Goal: Task Accomplishment & Management: Use online tool/utility

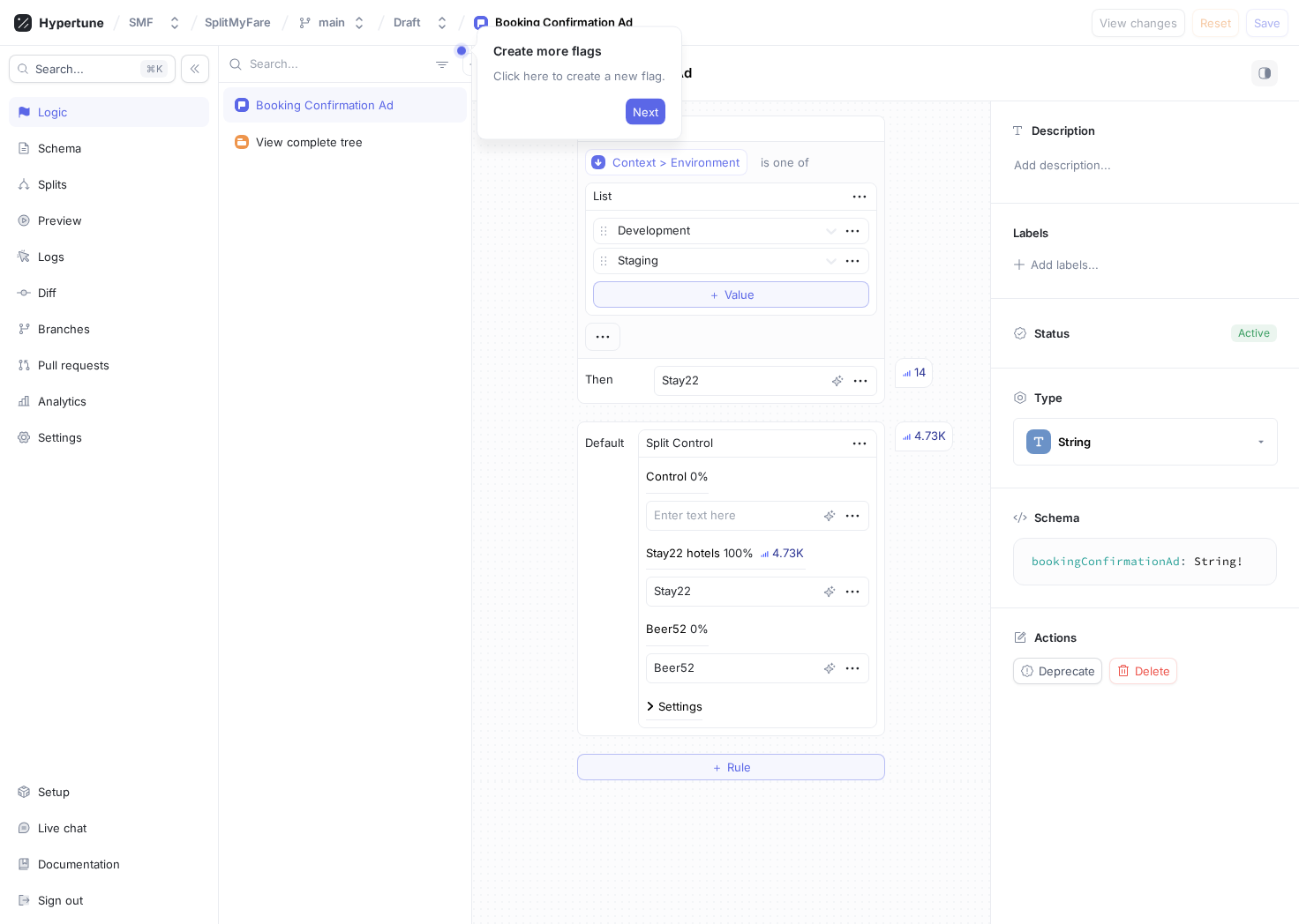
click at [767, 29] on div "SMF SplitMyFare main Draft Booking Confirmation Ad View changes Reset Save" at bounding box center [649, 23] width 1299 height 46
click at [54, 145] on div "Schema" at bounding box center [59, 148] width 44 height 14
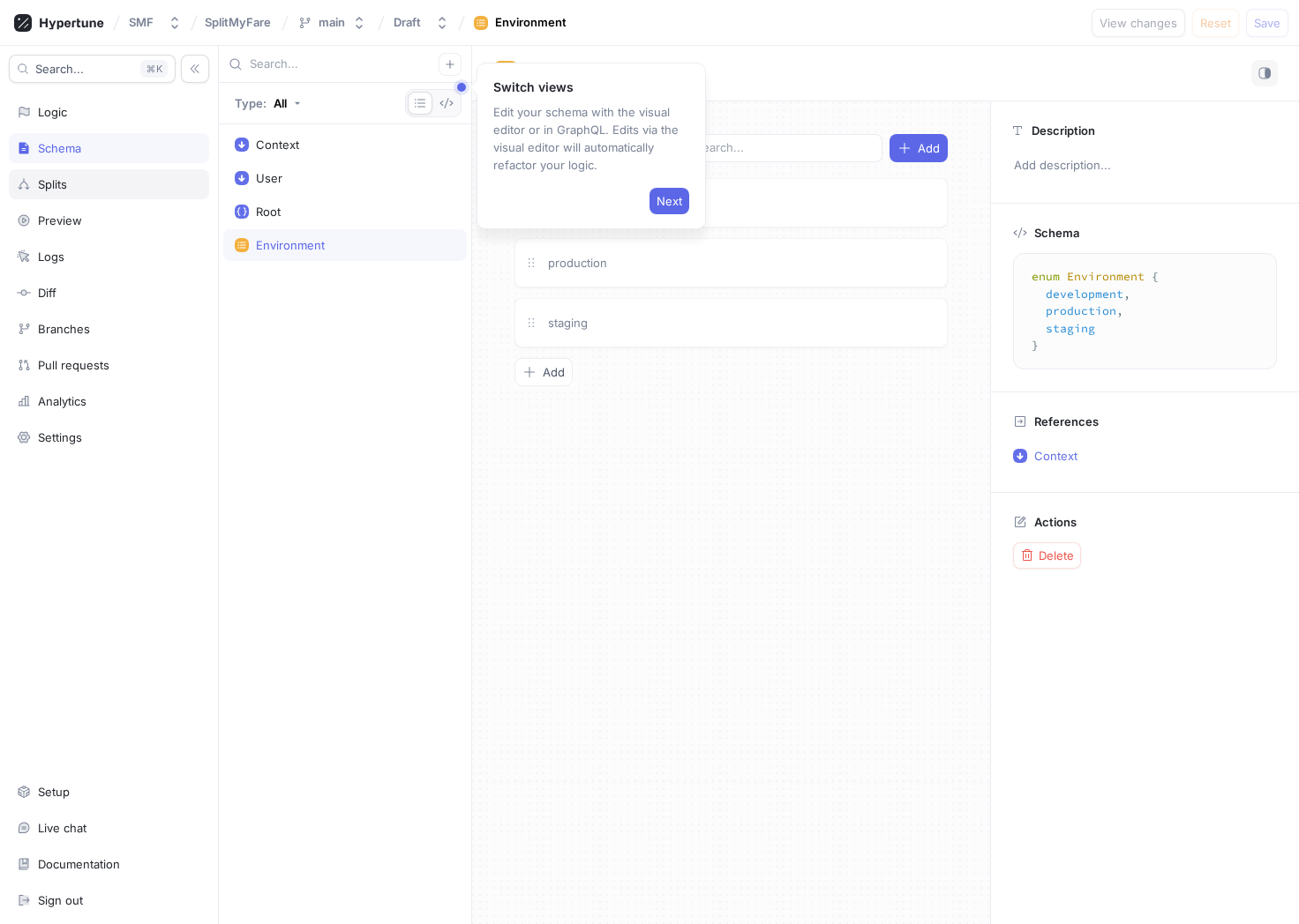
click at [60, 183] on div "Splits" at bounding box center [52, 184] width 29 height 14
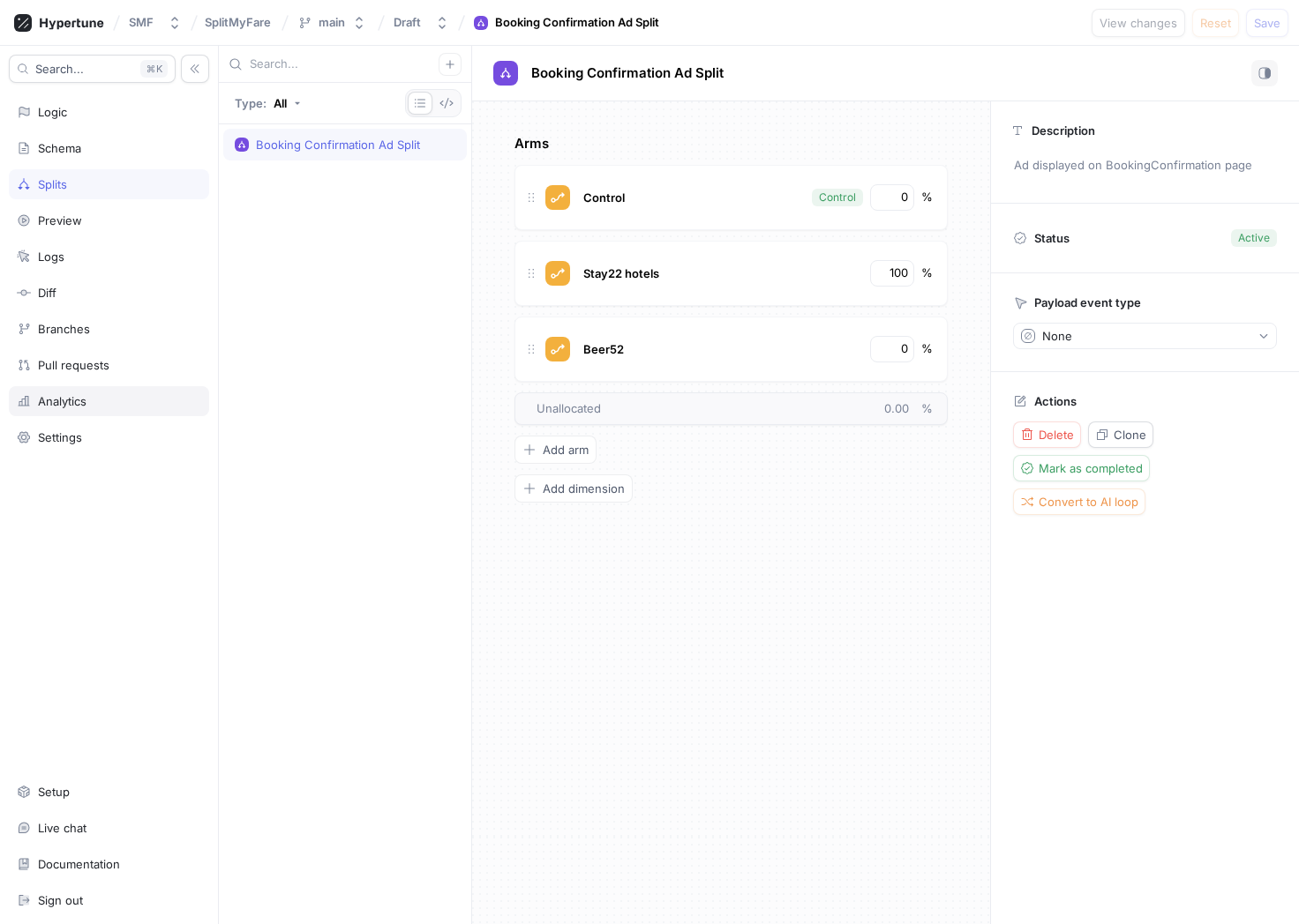
click at [70, 394] on div "Analytics" at bounding box center [61, 401] width 49 height 14
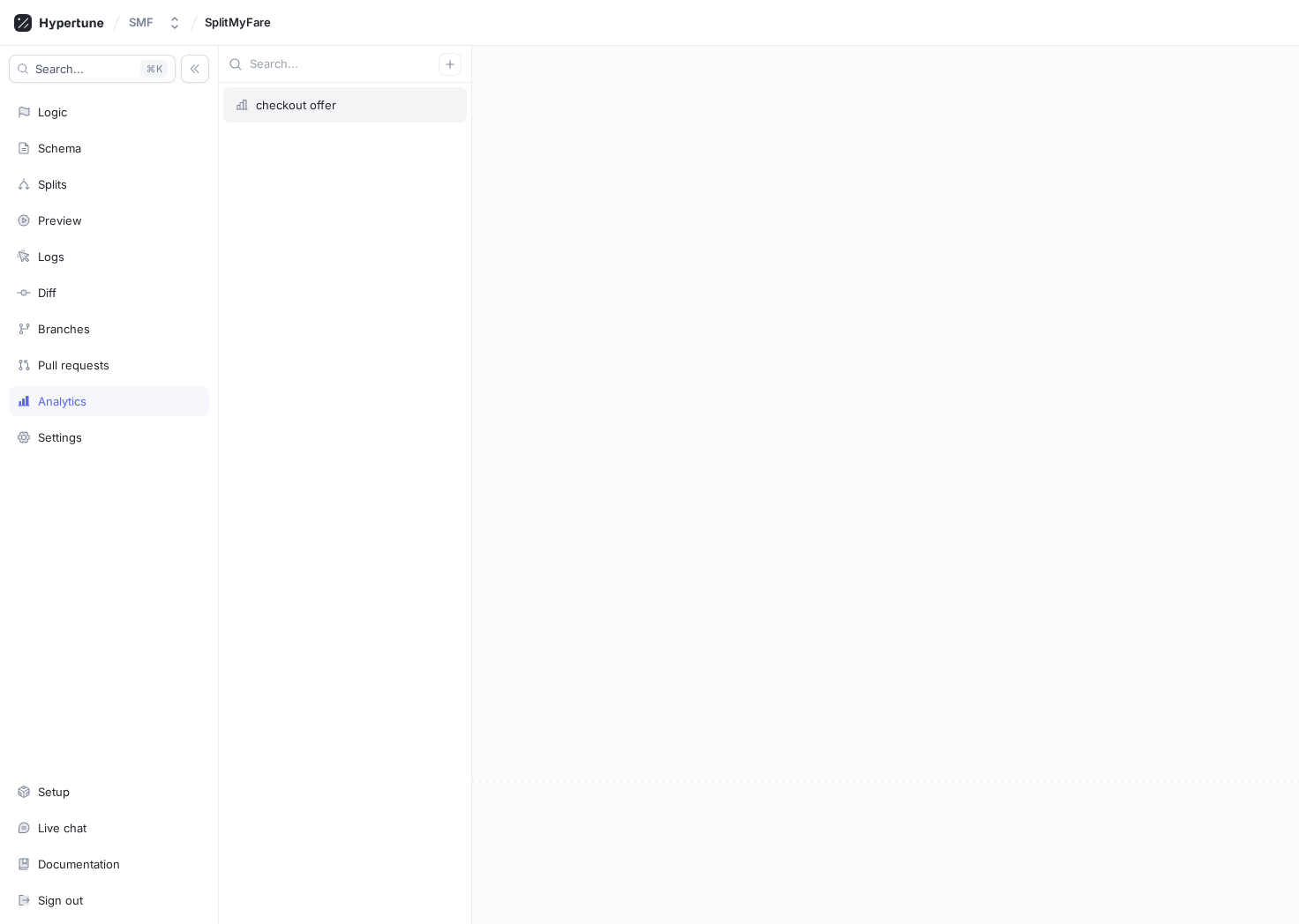
click at [303, 111] on div "checkout offer" at bounding box center [295, 105] width 80 height 14
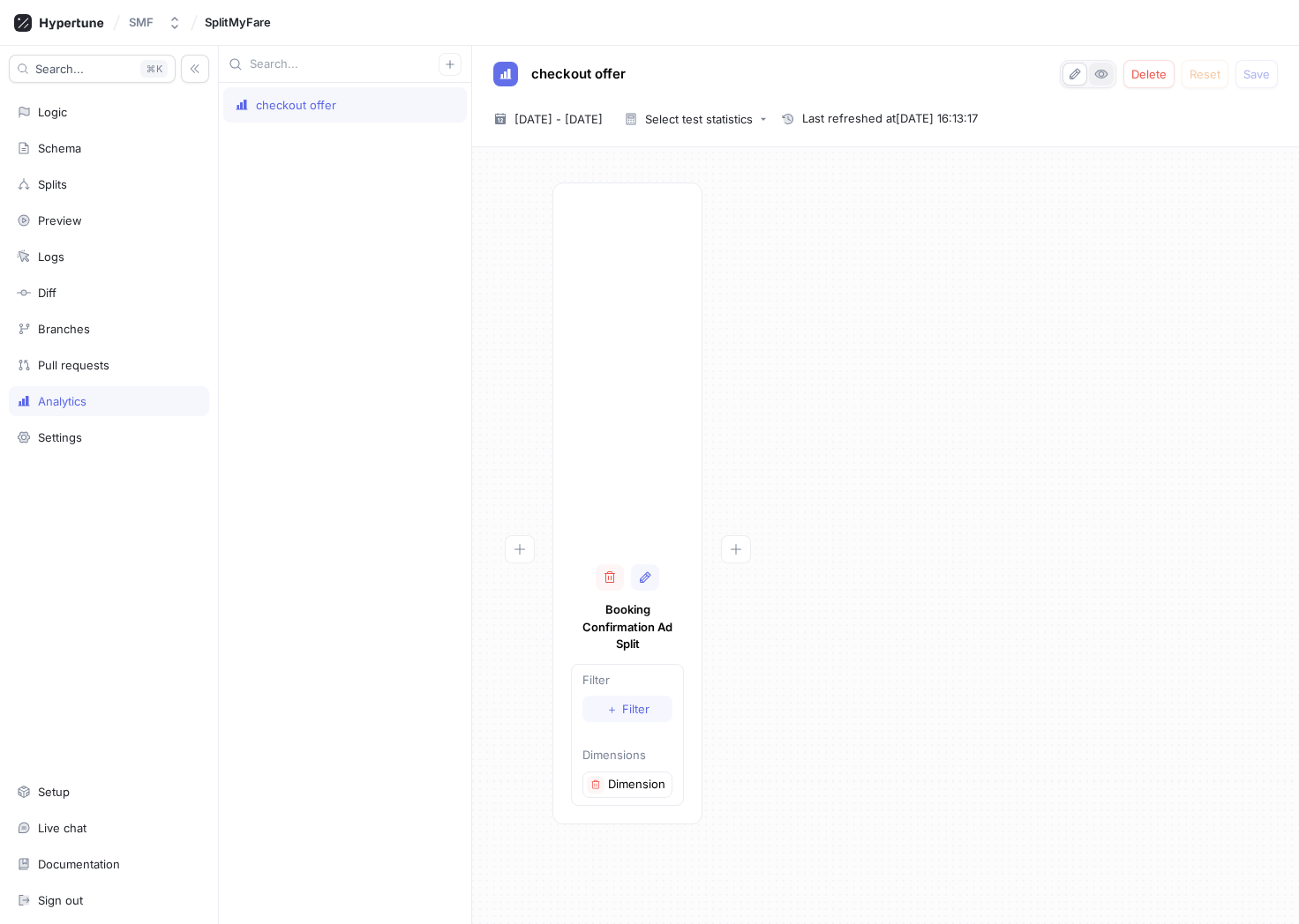
click at [1045, 71] on icon "button" at bounding box center [1101, 73] width 13 height 9
click at [568, 677] on p "Booking Confirmation Ad Split" at bounding box center [583, 678] width 113 height 52
click at [1045, 63] on button "button" at bounding box center [1074, 73] width 25 height 23
click at [1045, 70] on icon "button" at bounding box center [1074, 74] width 11 height 12
click at [615, 486] on div at bounding box center [627, 377] width 113 height 353
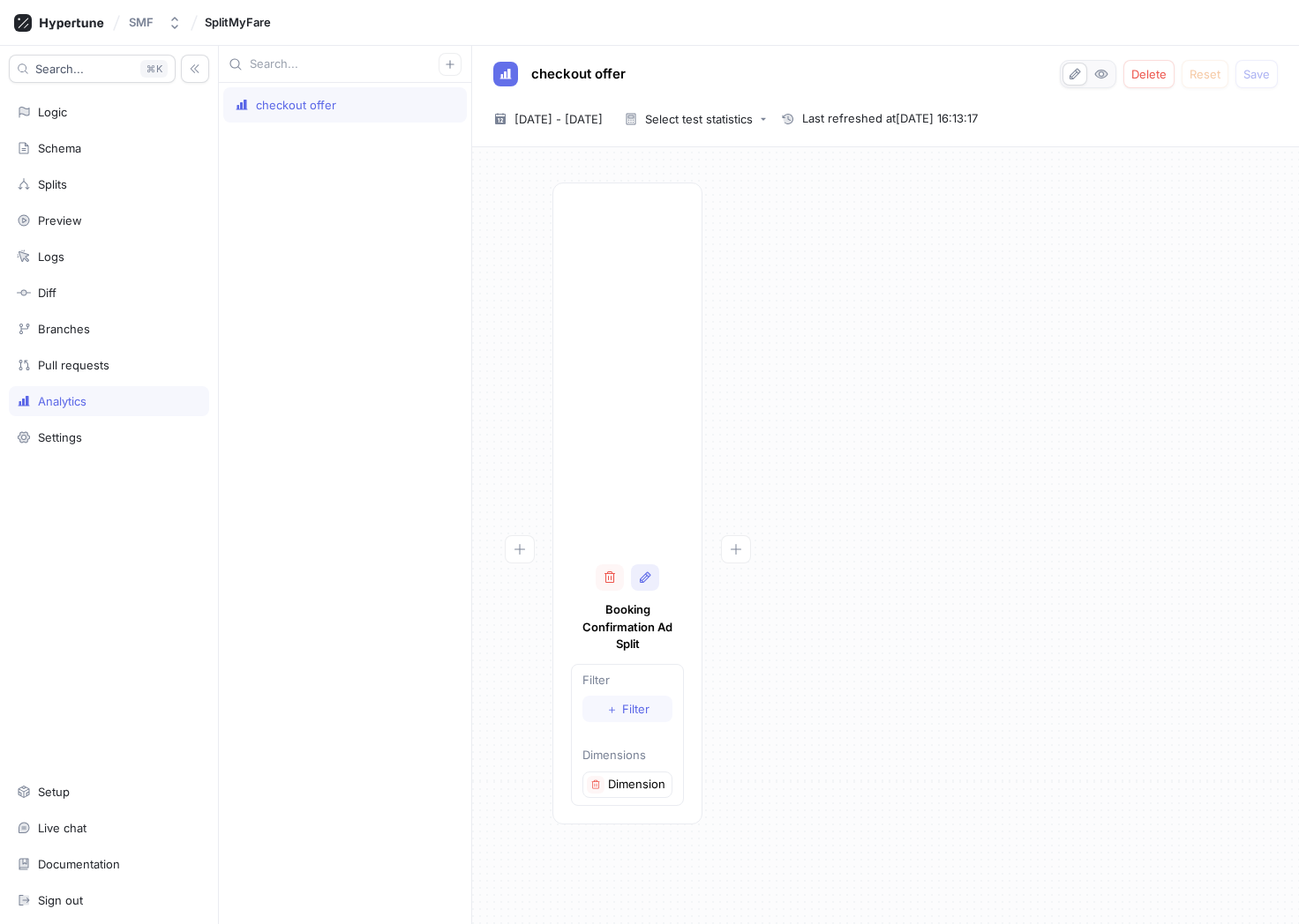
click at [643, 583] on icon "button" at bounding box center [645, 577] width 14 height 14
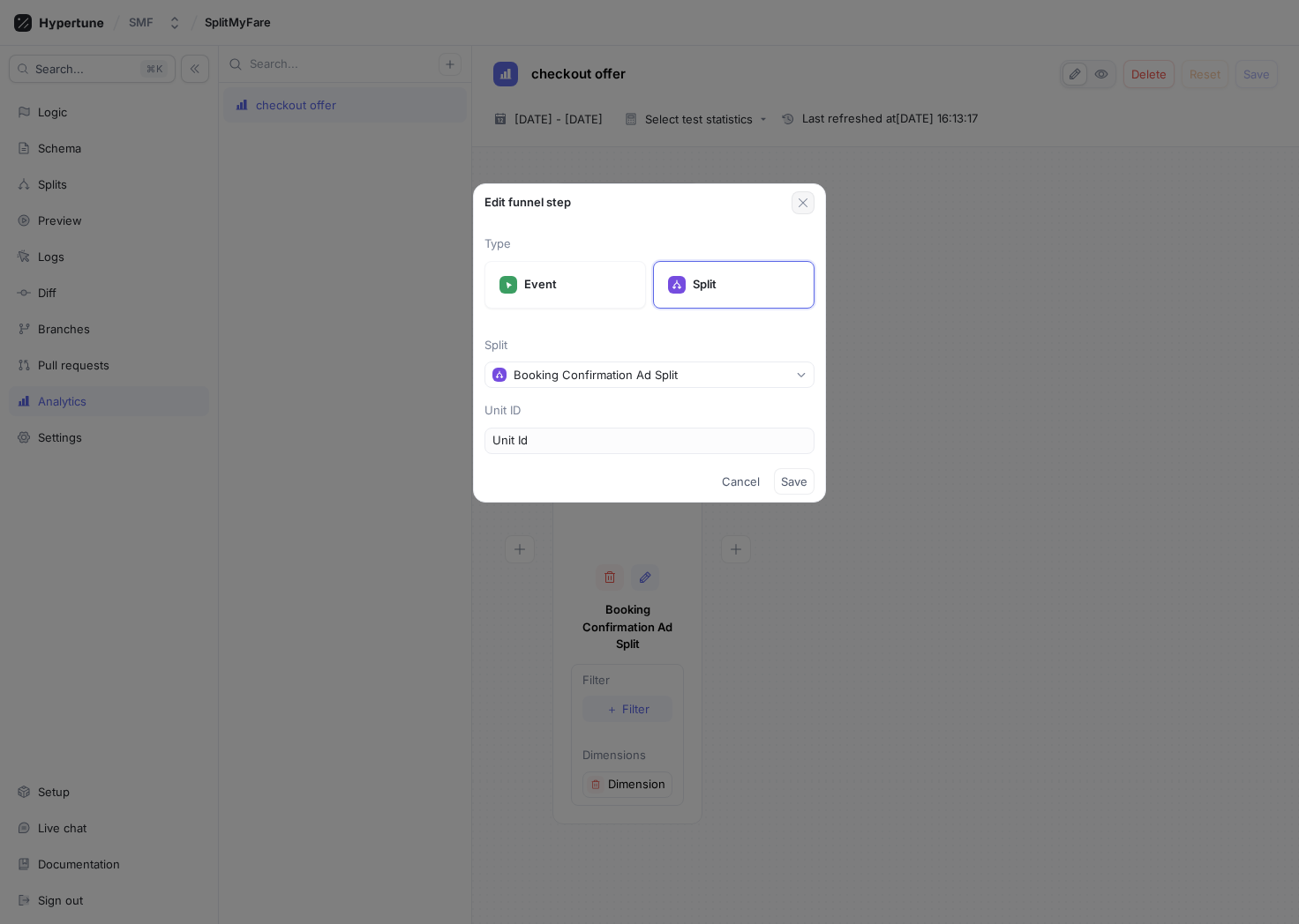
click at [805, 202] on icon "button" at bounding box center [803, 203] width 14 height 14
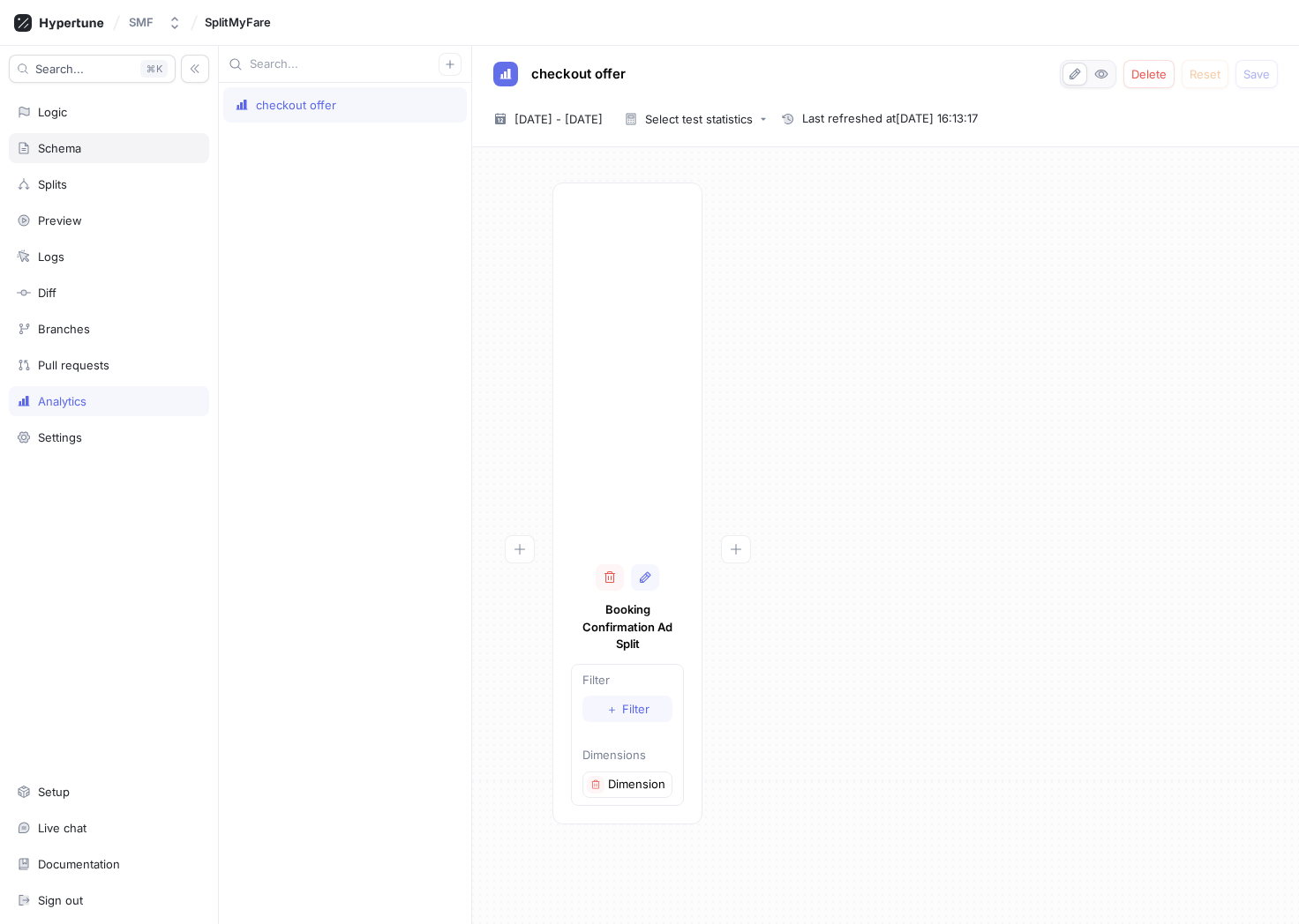
click at [68, 145] on div "Schema" at bounding box center [59, 148] width 44 height 14
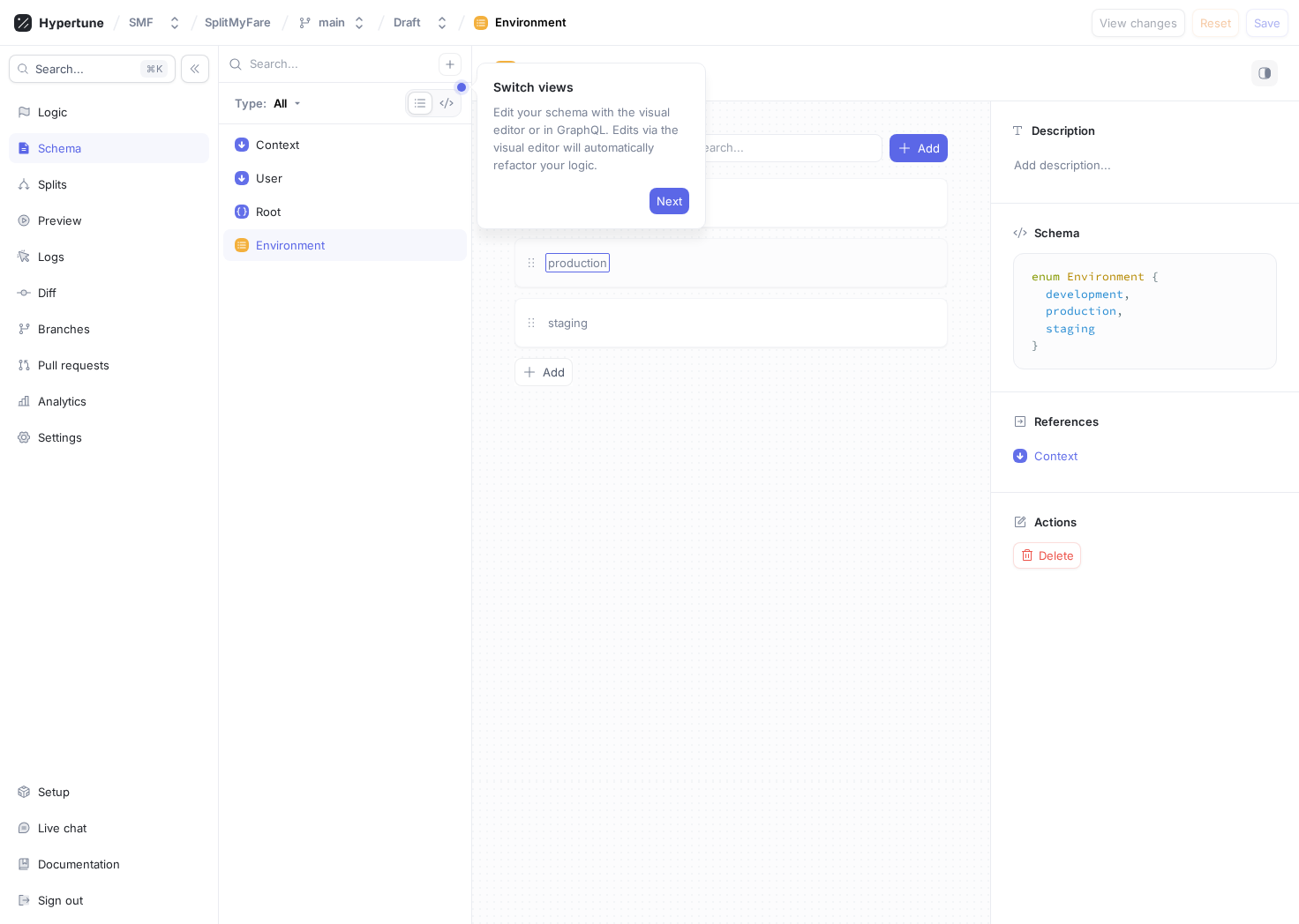
click at [584, 263] on span "production" at bounding box center [578, 262] width 59 height 14
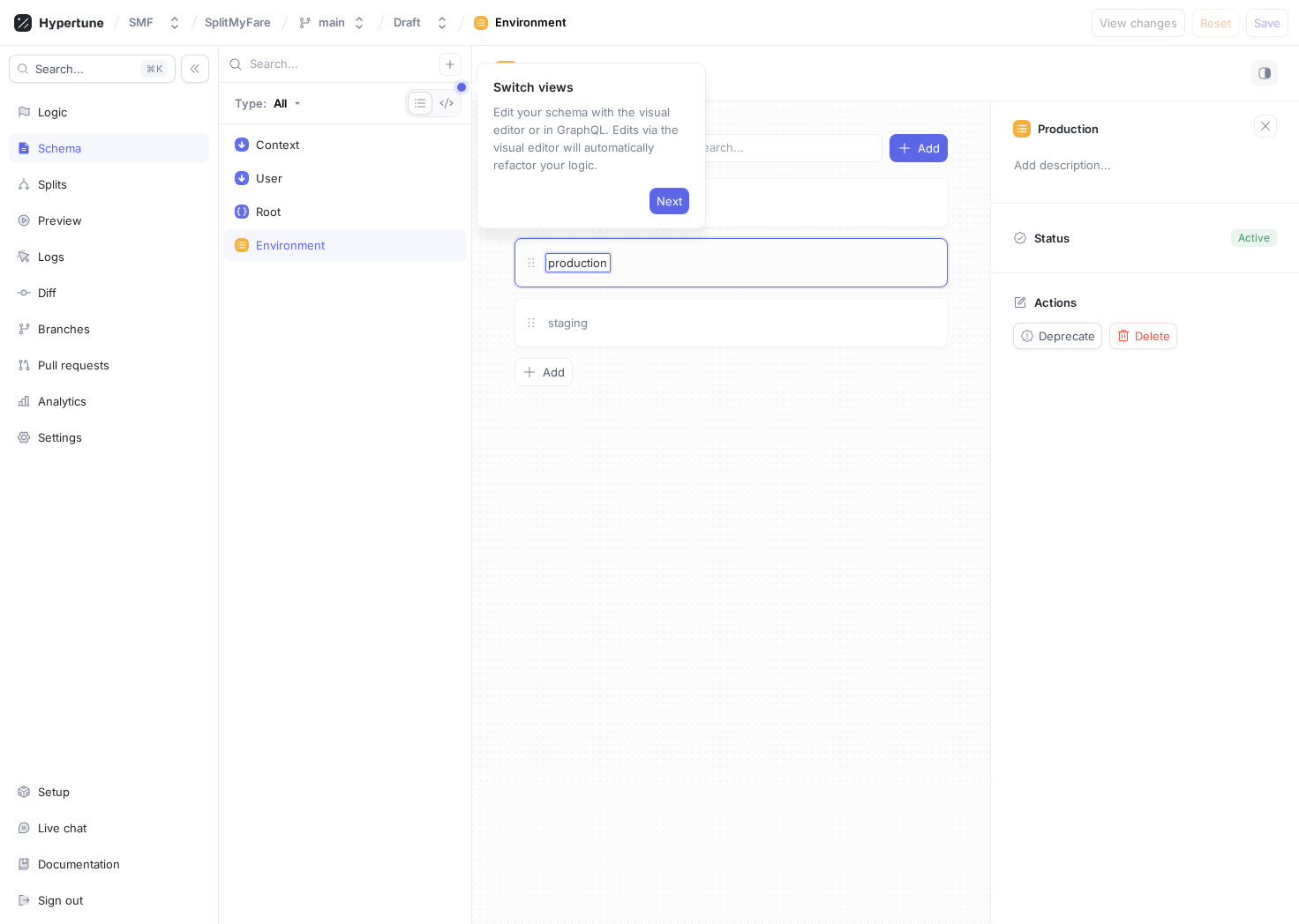
click at [709, 255] on div "production production" at bounding box center [741, 263] width 392 height 20
click at [37, 193] on div "Splits" at bounding box center [109, 184] width 200 height 30
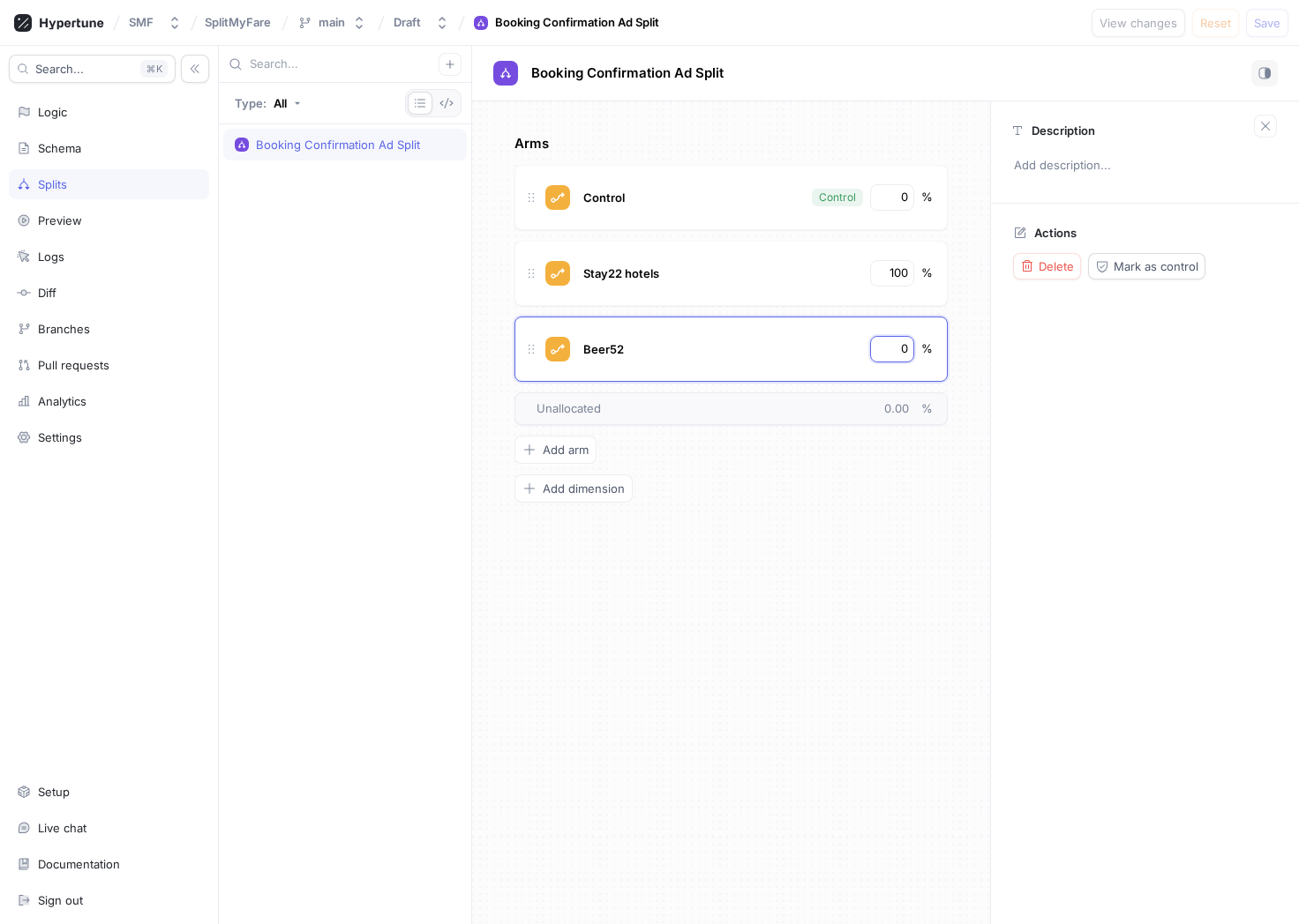
drag, startPoint x: 897, startPoint y: 347, endPoint x: 947, endPoint y: 347, distance: 50.0
click at [947, 347] on div "Arms Control Control 0 % Stay22 hotels 100 % Beer52 0 % To pick up a draggable …" at bounding box center [730, 512] width 518 height 823
type textarea "x"
type input "1"
type textarea "x"
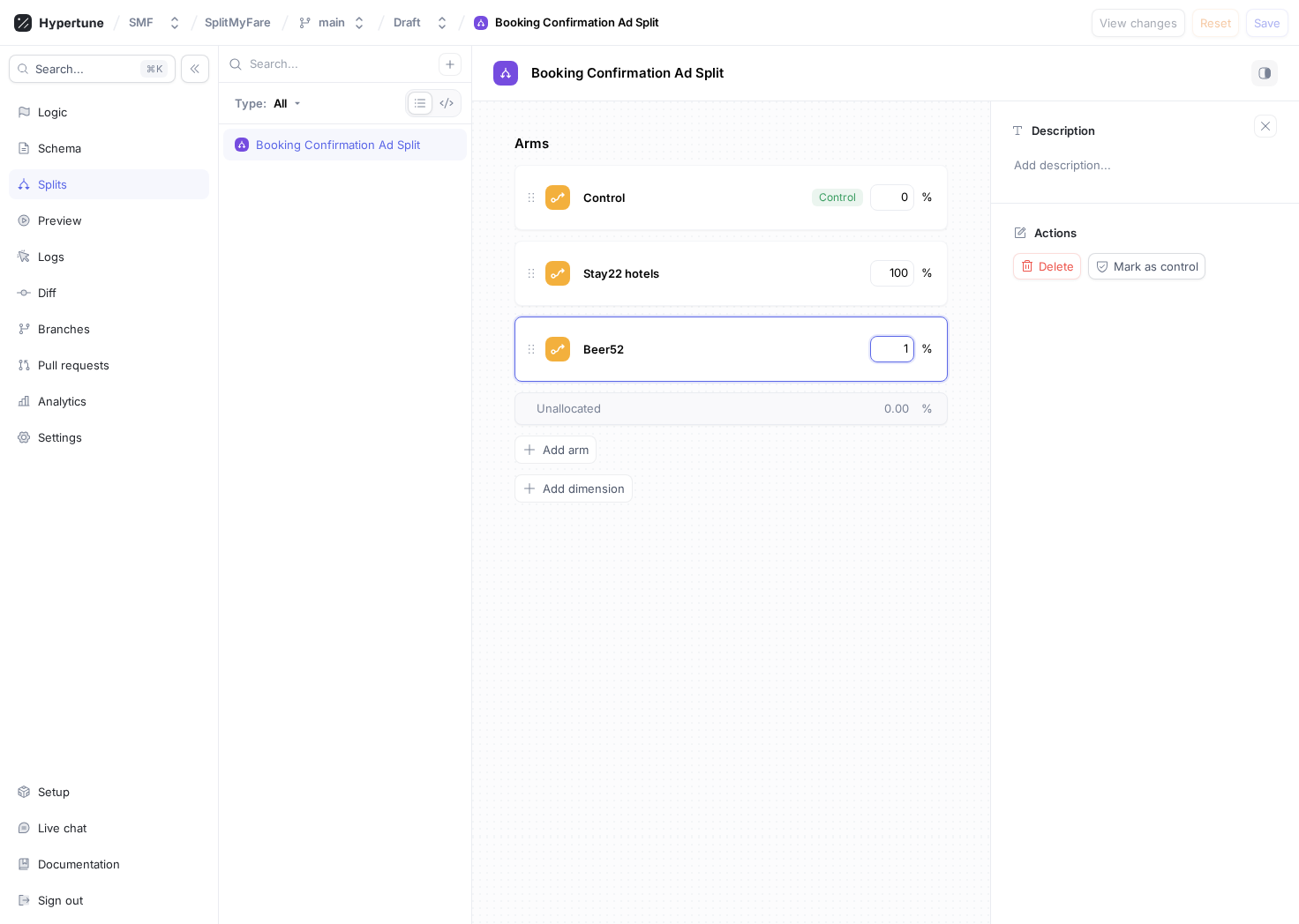
type input "10"
type textarea "x"
type input "100"
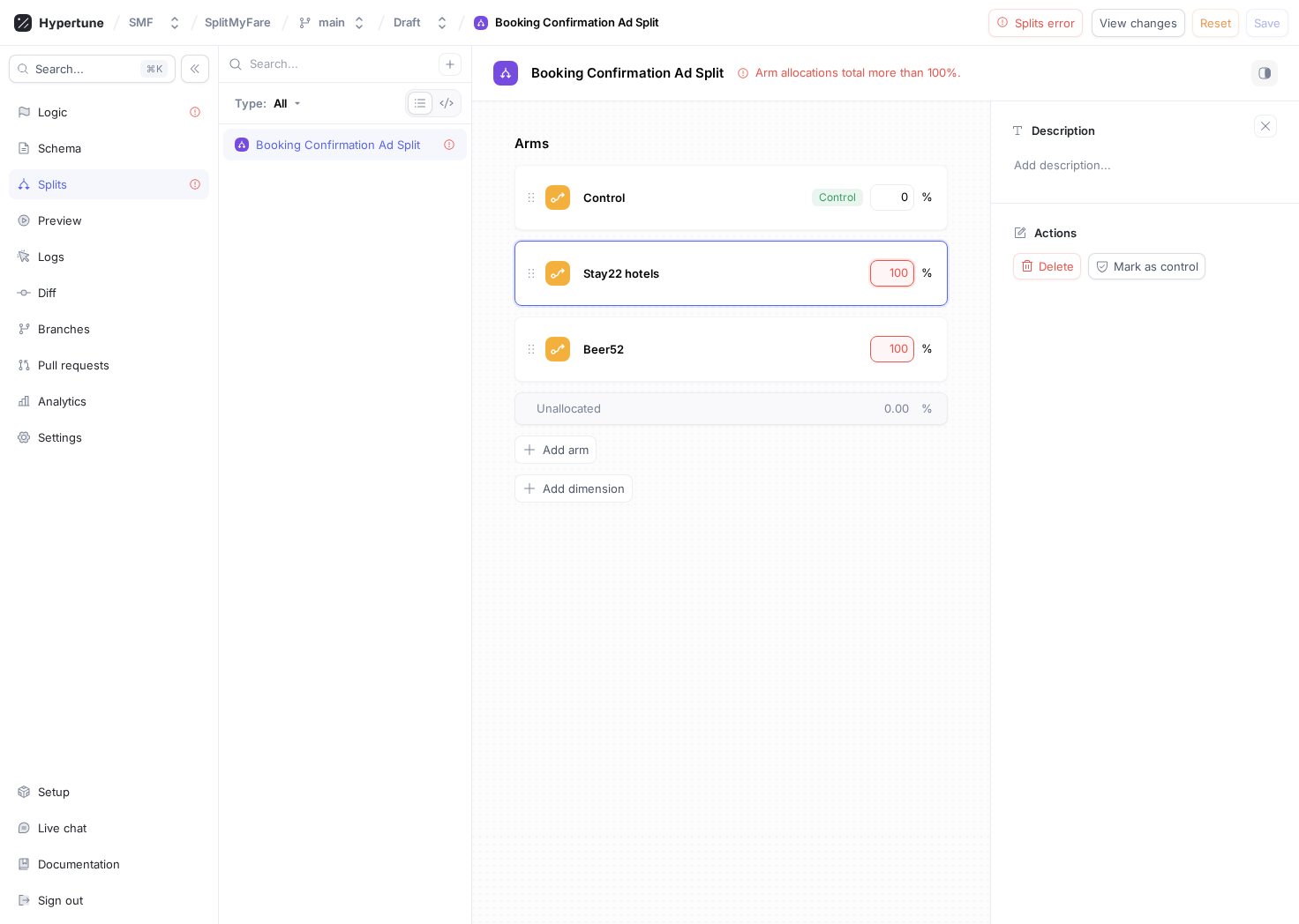
drag, startPoint x: 886, startPoint y: 269, endPoint x: 974, endPoint y: 269, distance: 88.0
click at [974, 269] on div "Arms Control Control 0 % Stay22 hotels 100 % Beer52 100 % To pick up a draggabl…" at bounding box center [730, 512] width 518 height 823
type textarea "x"
type input "0"
click at [1045, 18] on span "Save" at bounding box center [1266, 23] width 27 height 11
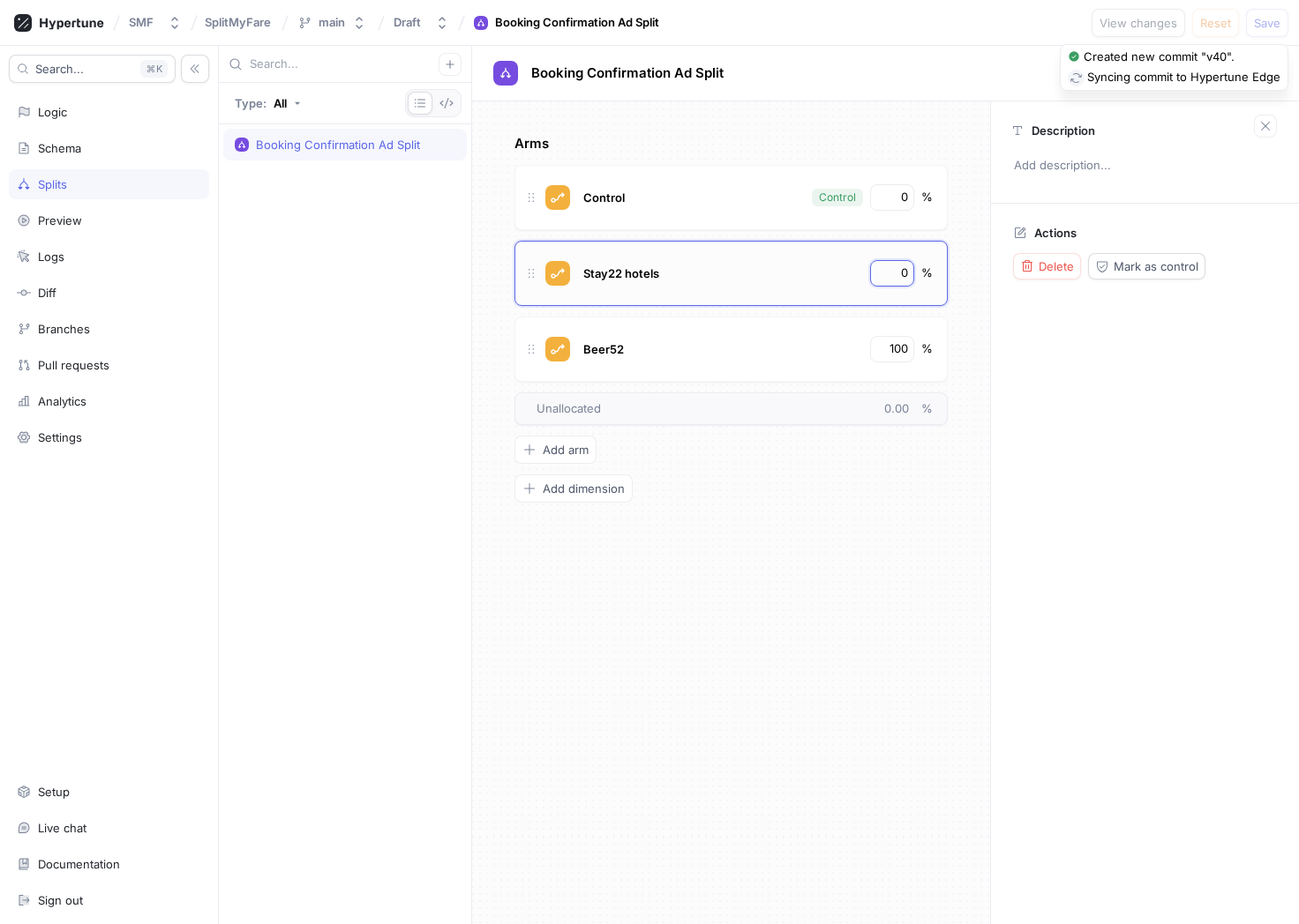
drag, startPoint x: 894, startPoint y: 271, endPoint x: 914, endPoint y: 271, distance: 20.0
click at [914, 271] on div "0" at bounding box center [892, 273] width 45 height 27
type textarea "x"
type input "1"
type textarea "x"
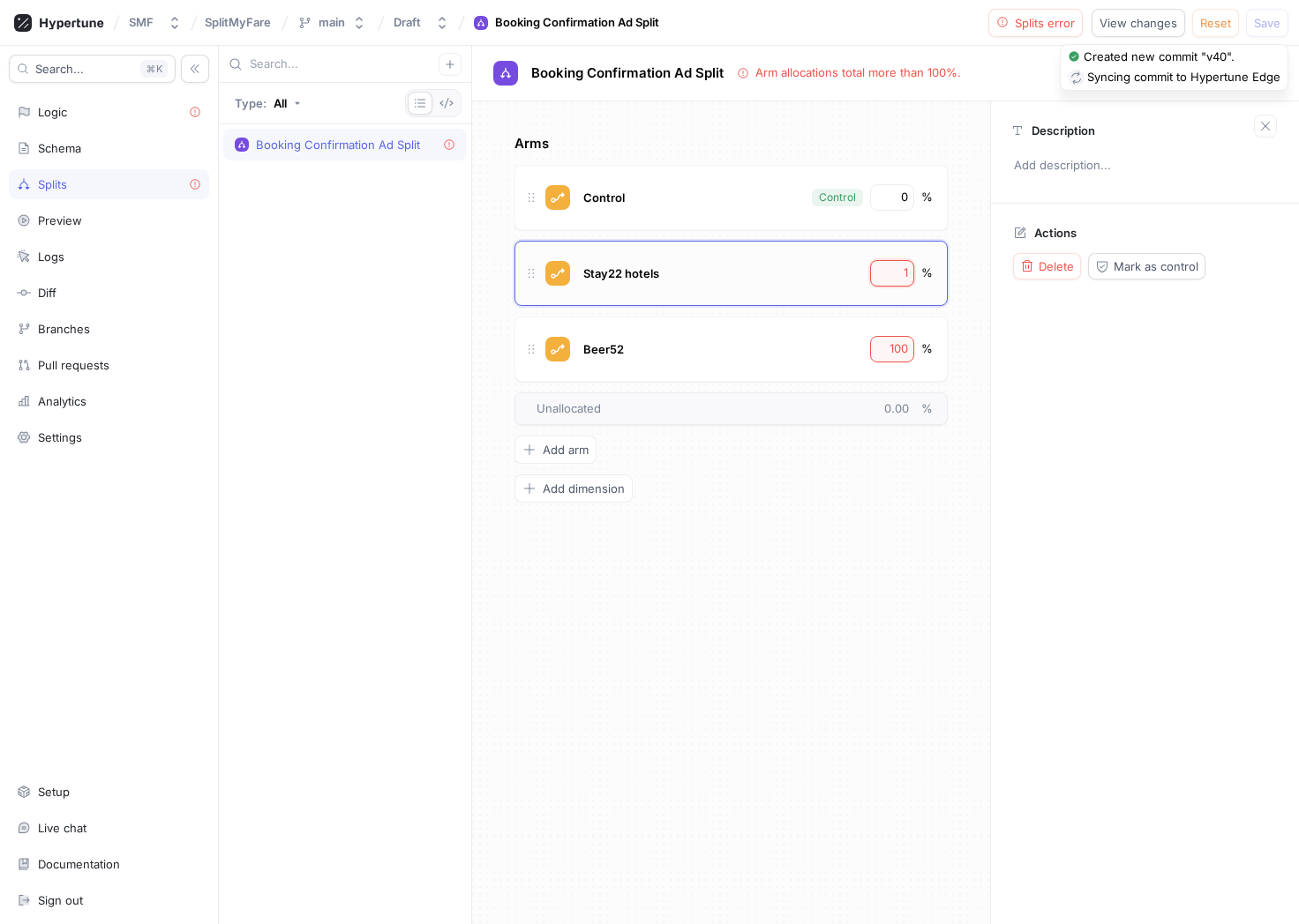
type input "10"
type textarea "x"
type input "100"
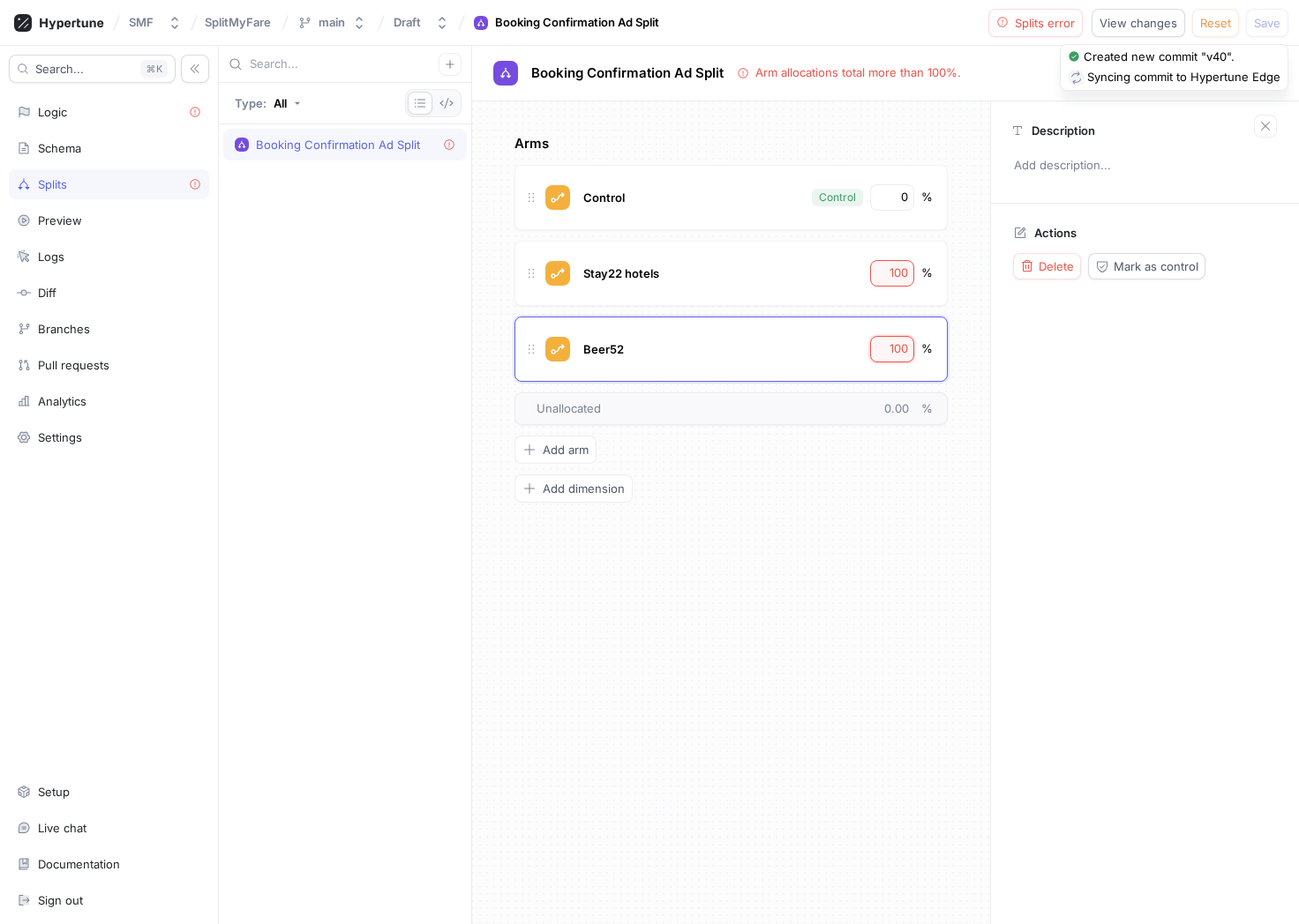
drag, startPoint x: 886, startPoint y: 350, endPoint x: 953, endPoint y: 350, distance: 67.0
click at [953, 350] on div "Arms Control Control 0 % Stay22 hotels 100 % Beer52 100 % To pick up a draggabl…" at bounding box center [730, 512] width 518 height 823
type textarea "x"
type input "0"
click at [1039, 361] on div "Description Add description... Actions Delete Mark as control" at bounding box center [1144, 512] width 309 height 823
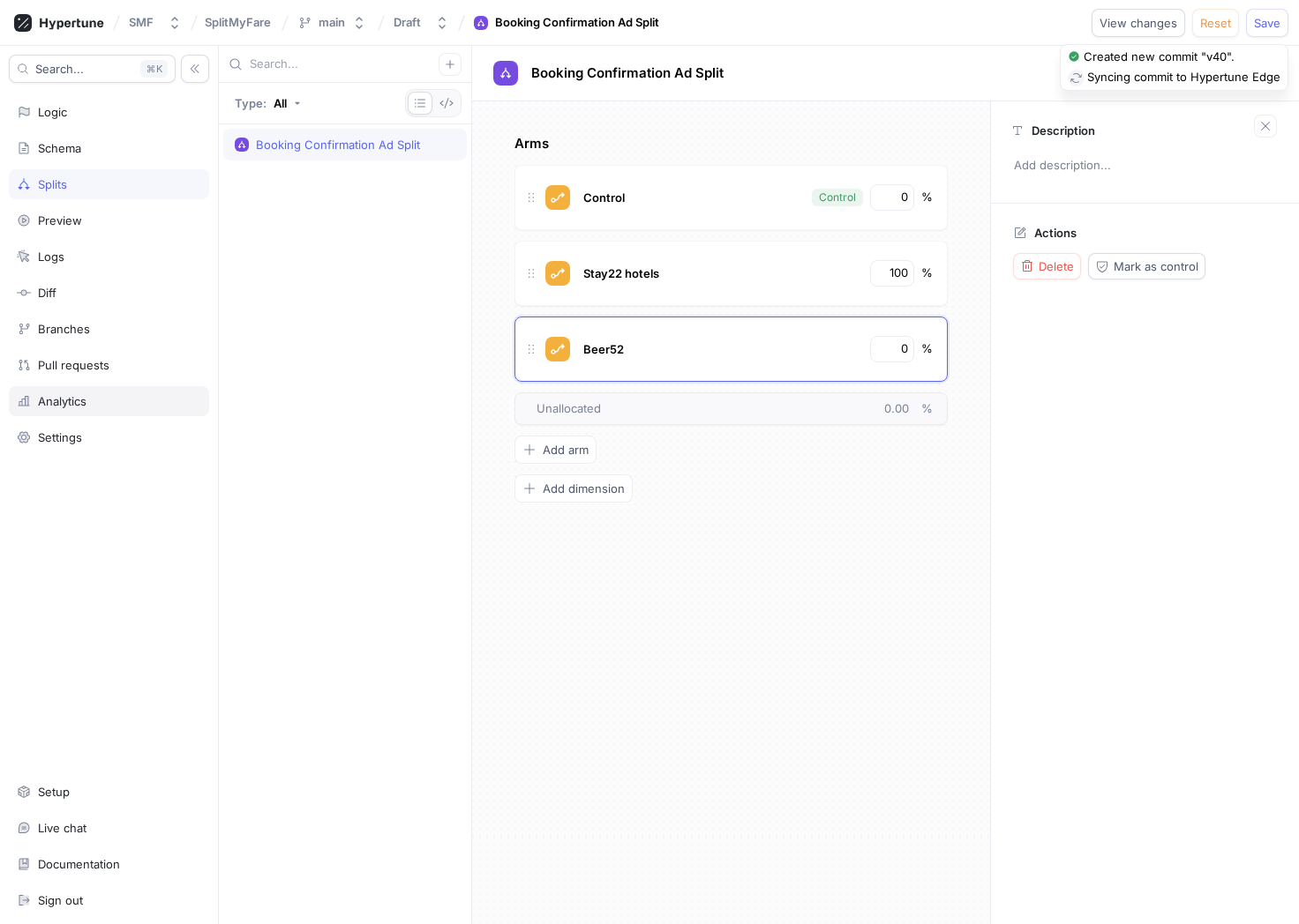
click at [68, 403] on div "Analytics" at bounding box center [61, 401] width 49 height 14
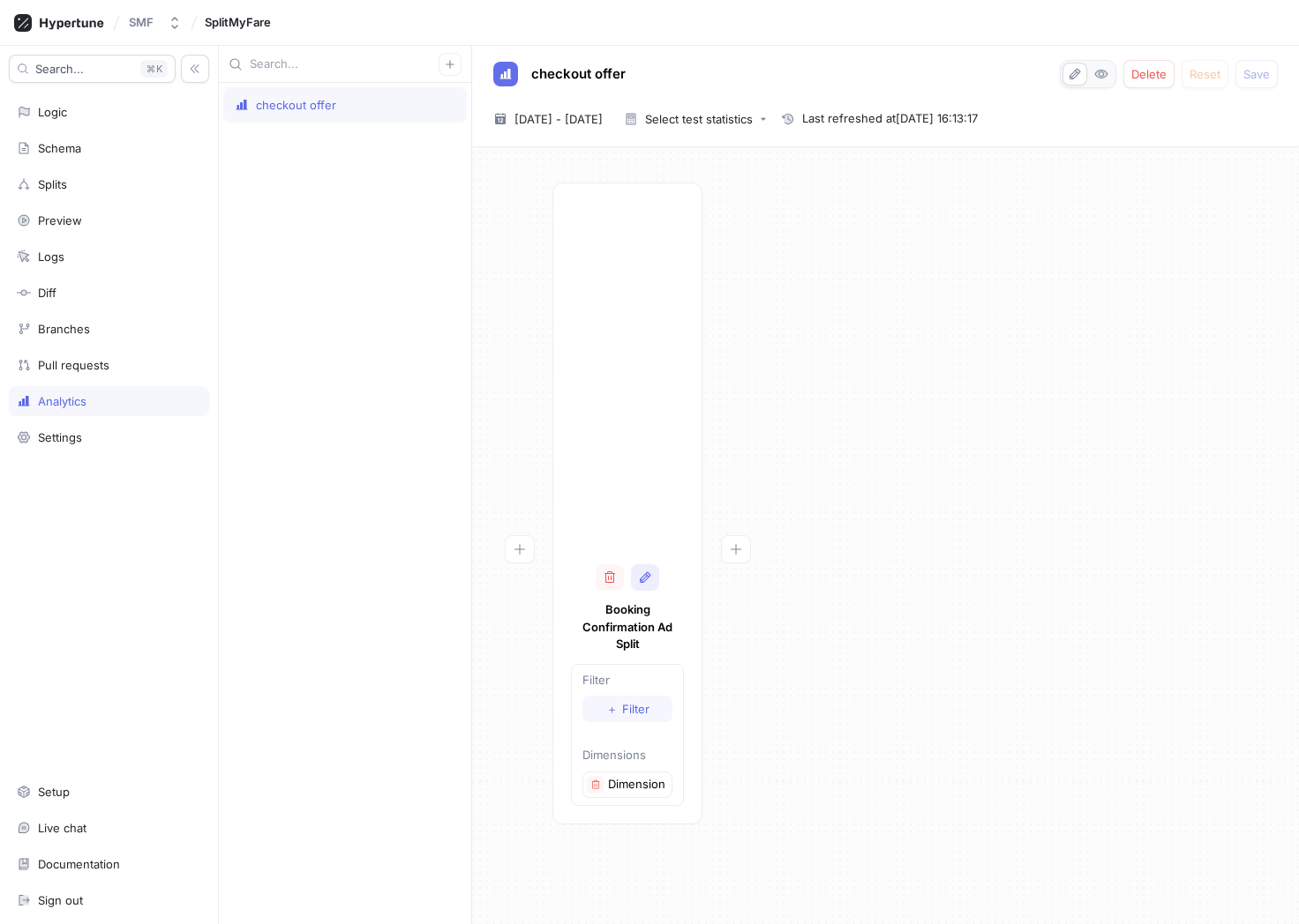
click at [645, 578] on icon "button" at bounding box center [645, 577] width 14 height 14
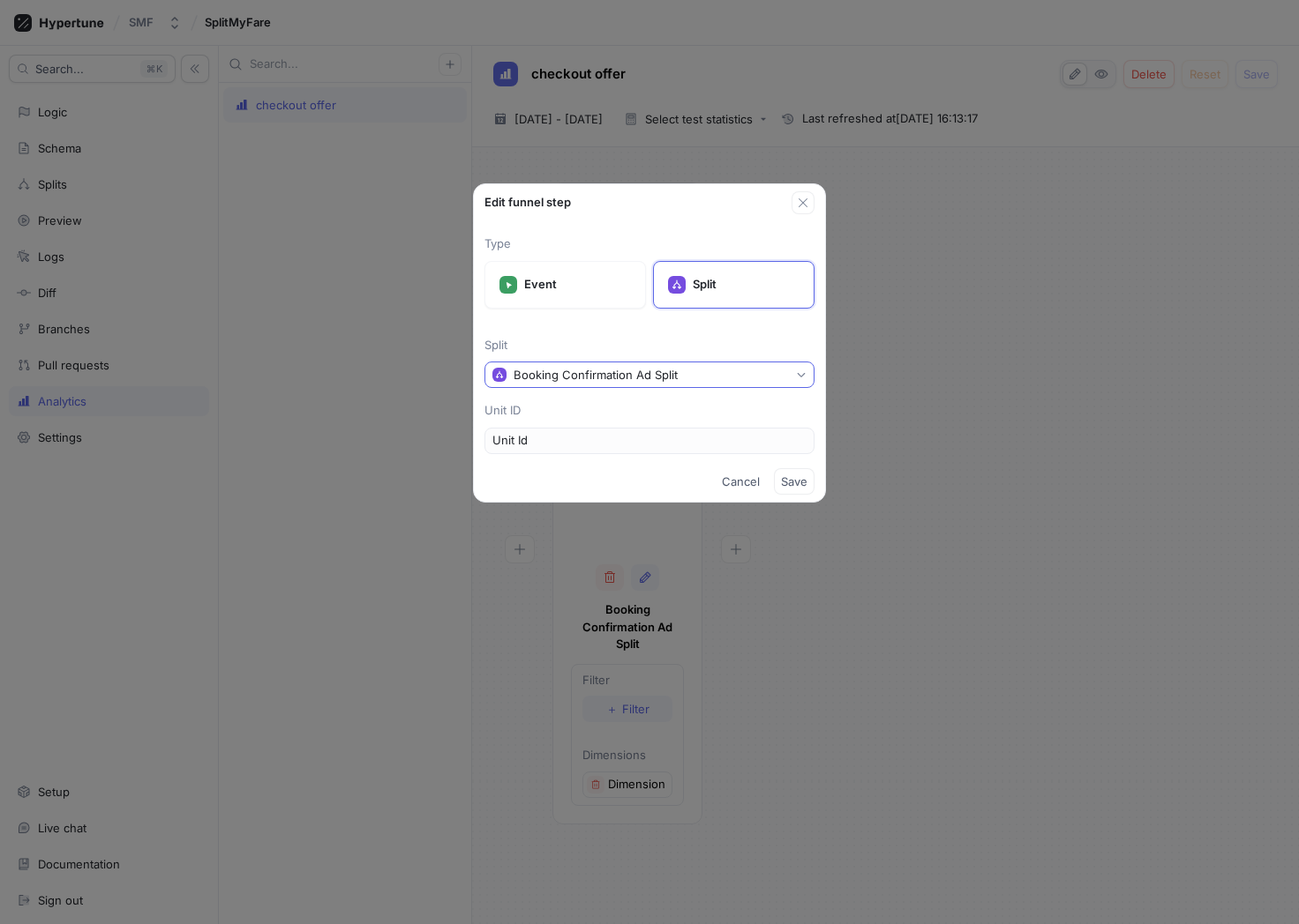
click at [642, 374] on div "Booking Confirmation Ad Split" at bounding box center [595, 374] width 164 height 15
click at [801, 480] on span "Save" at bounding box center [794, 481] width 27 height 11
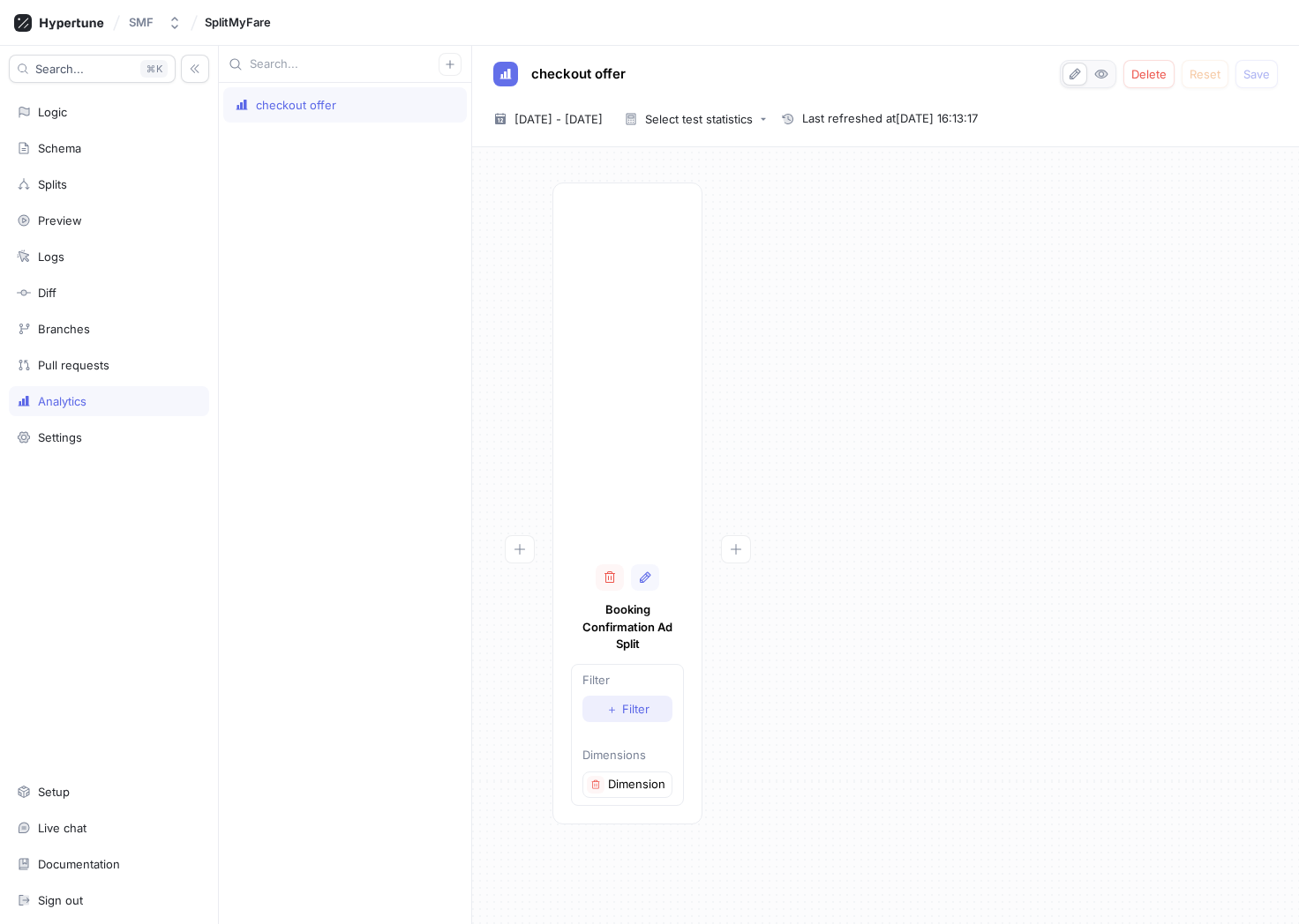
click at [632, 709] on span "Filter" at bounding box center [636, 709] width 28 height 11
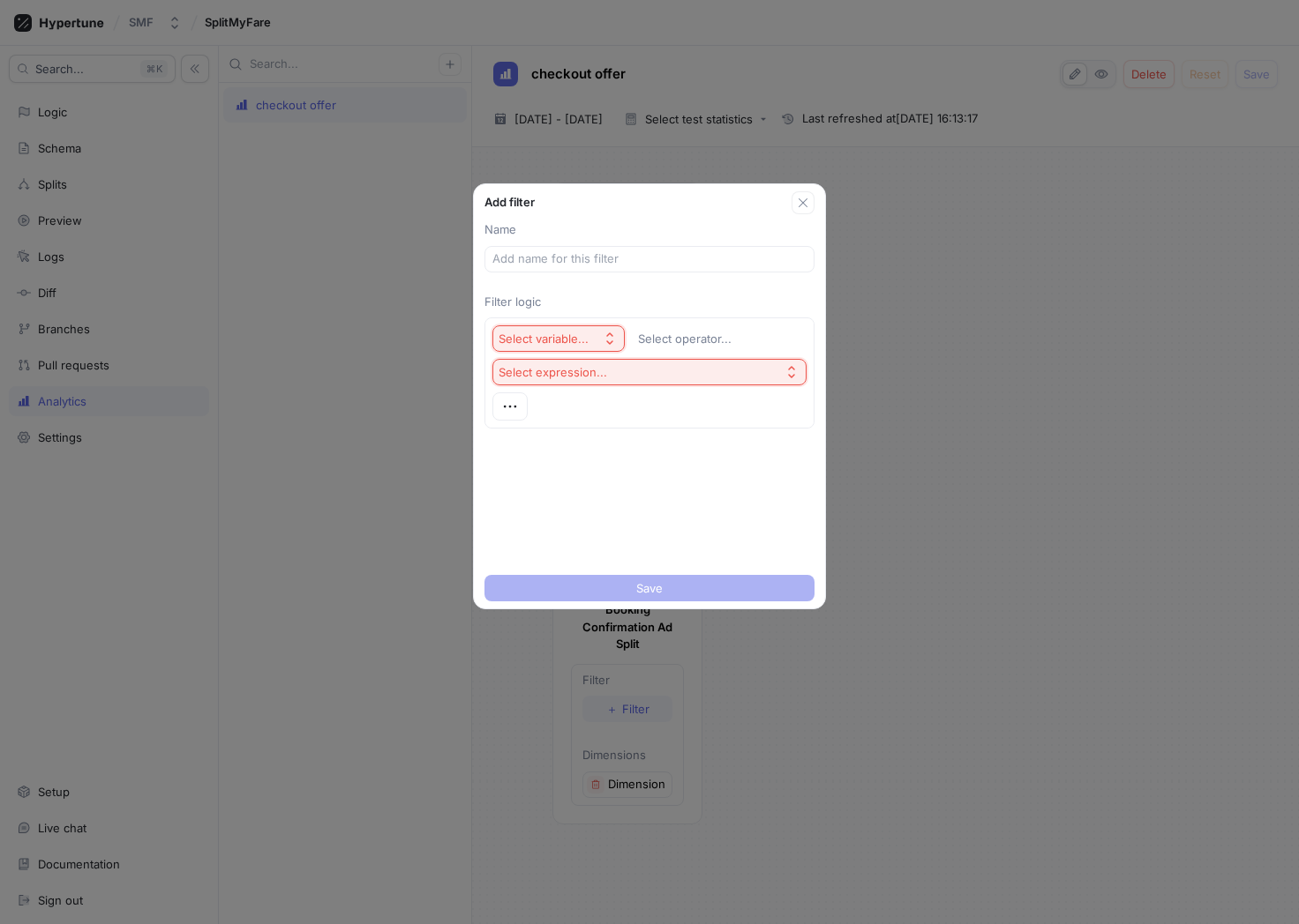
click at [582, 340] on div "Select variable..." at bounding box center [543, 339] width 90 height 15
click at [566, 398] on span "Unit Id" at bounding box center [606, 402] width 163 height 15
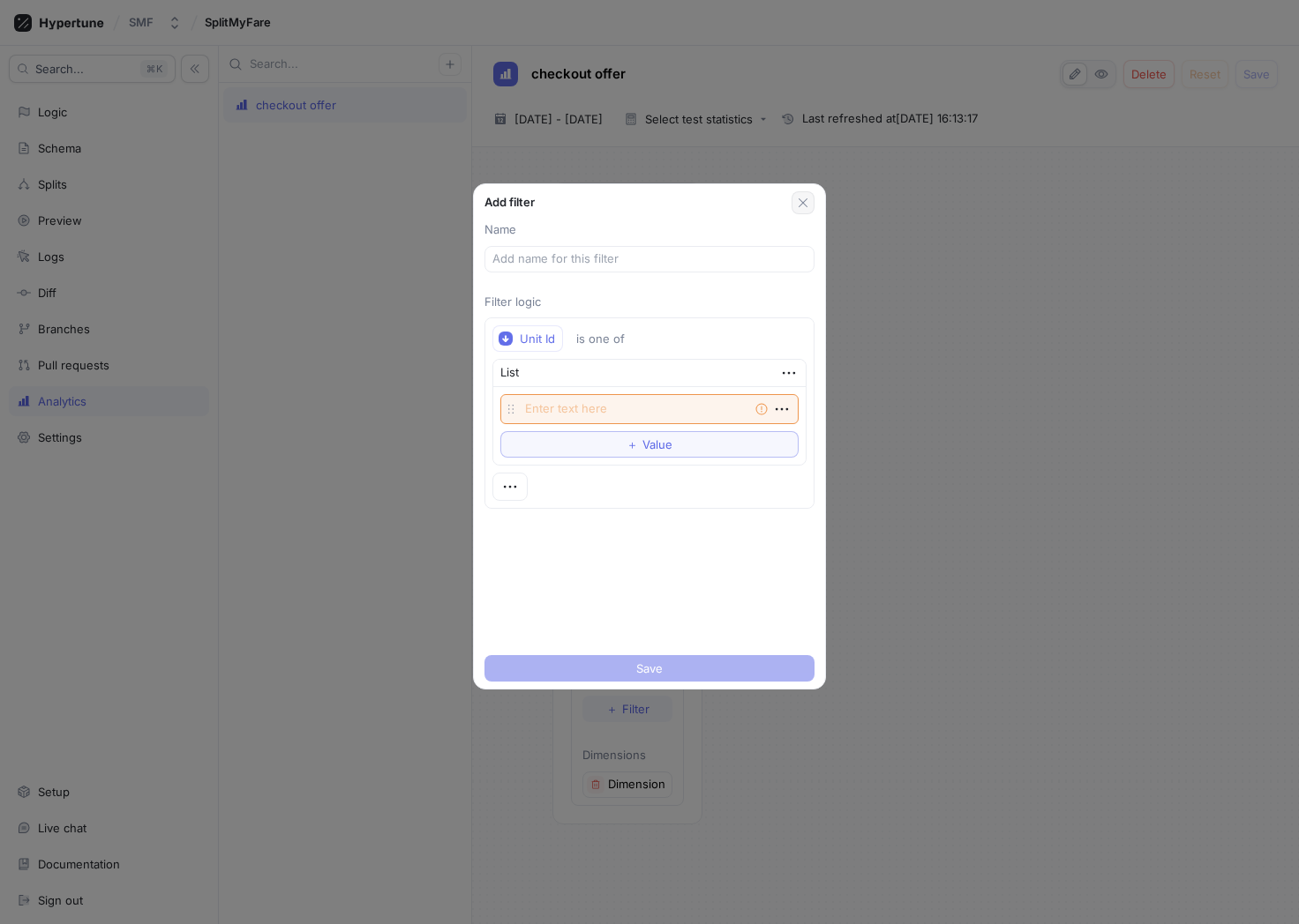
click at [803, 204] on icon "button" at bounding box center [803, 203] width 14 height 14
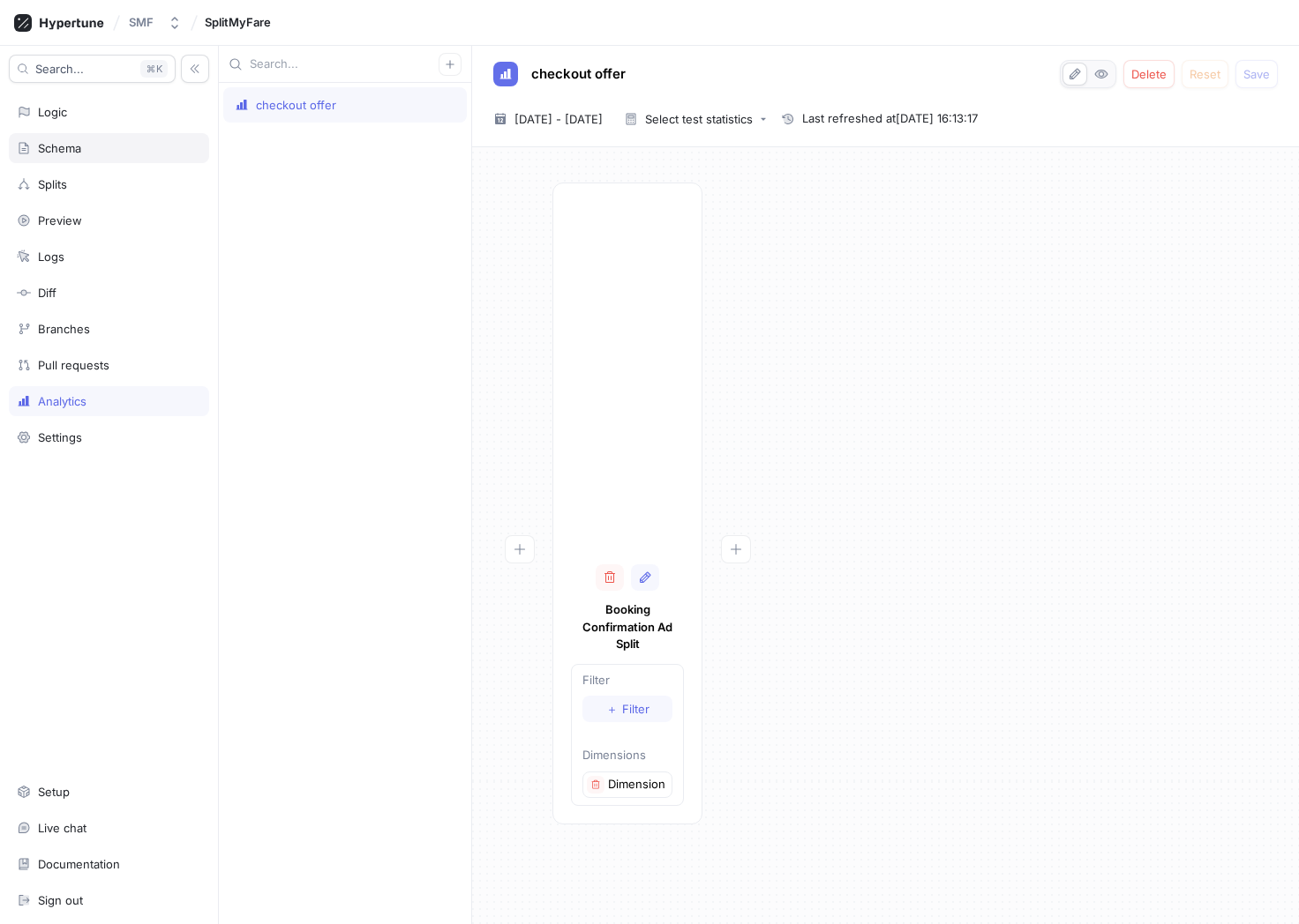
click at [64, 152] on div "Schema" at bounding box center [59, 148] width 44 height 14
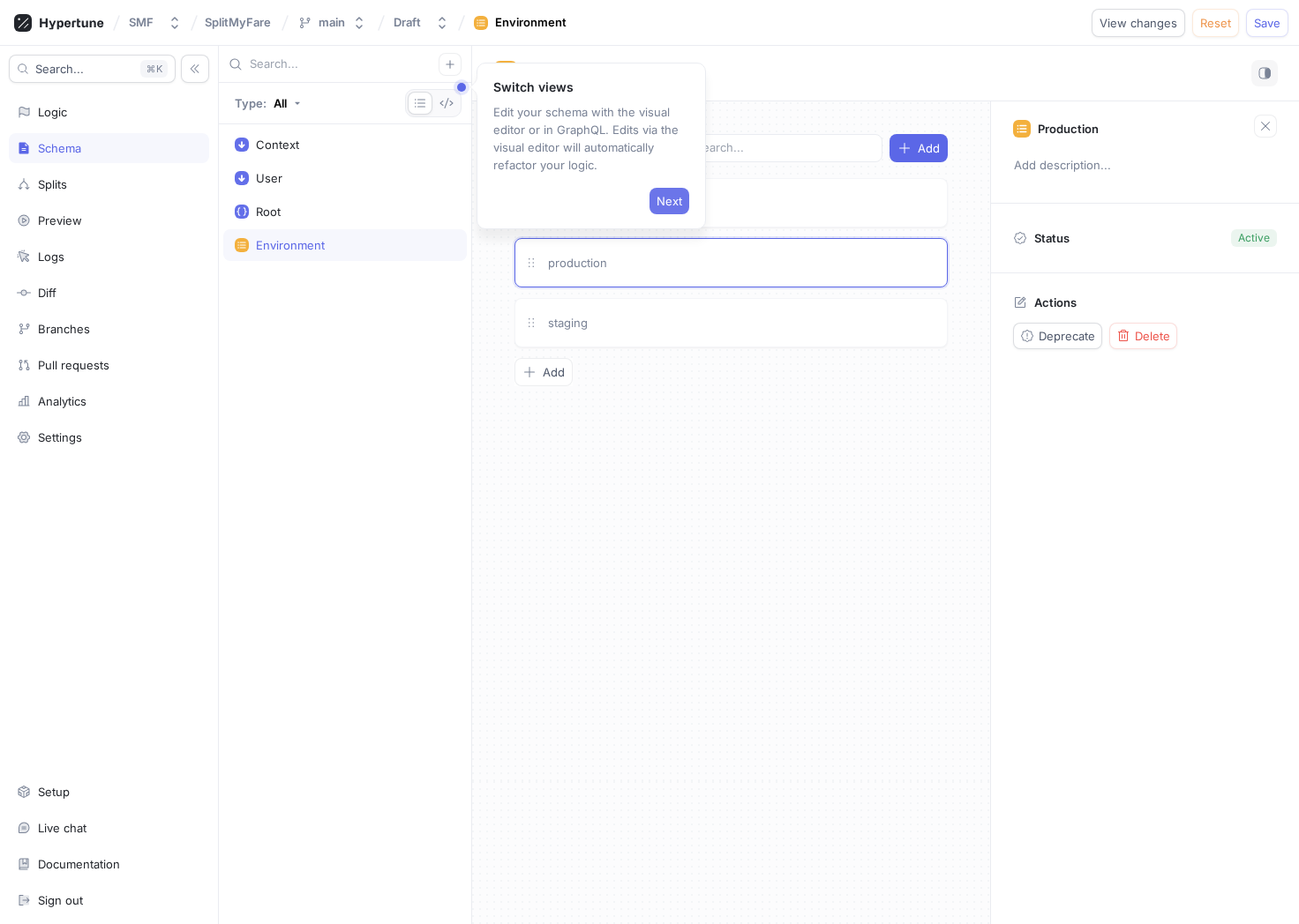
click at [672, 199] on span "Next" at bounding box center [669, 201] width 26 height 11
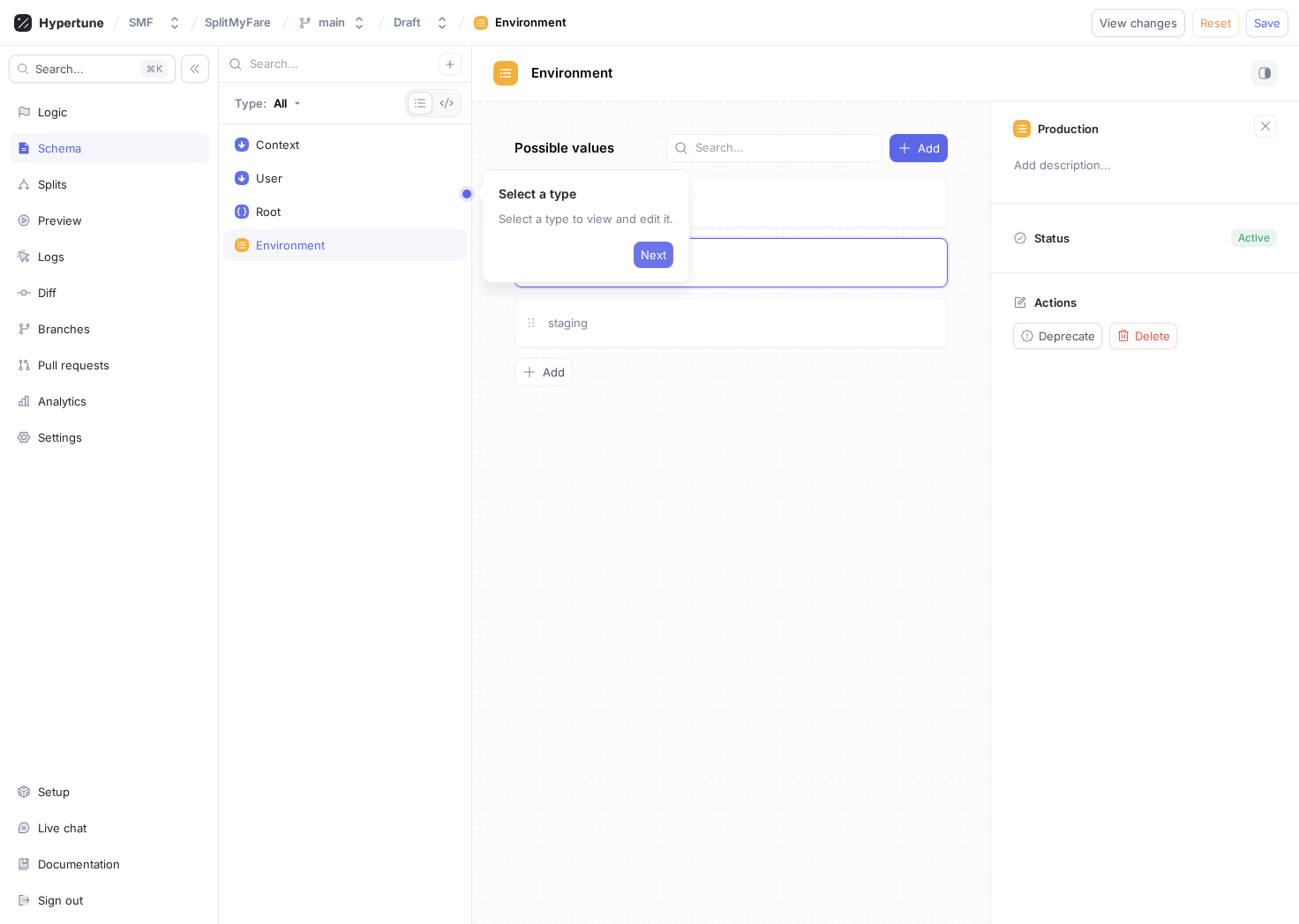
click at [661, 257] on span "Next" at bounding box center [653, 255] width 26 height 11
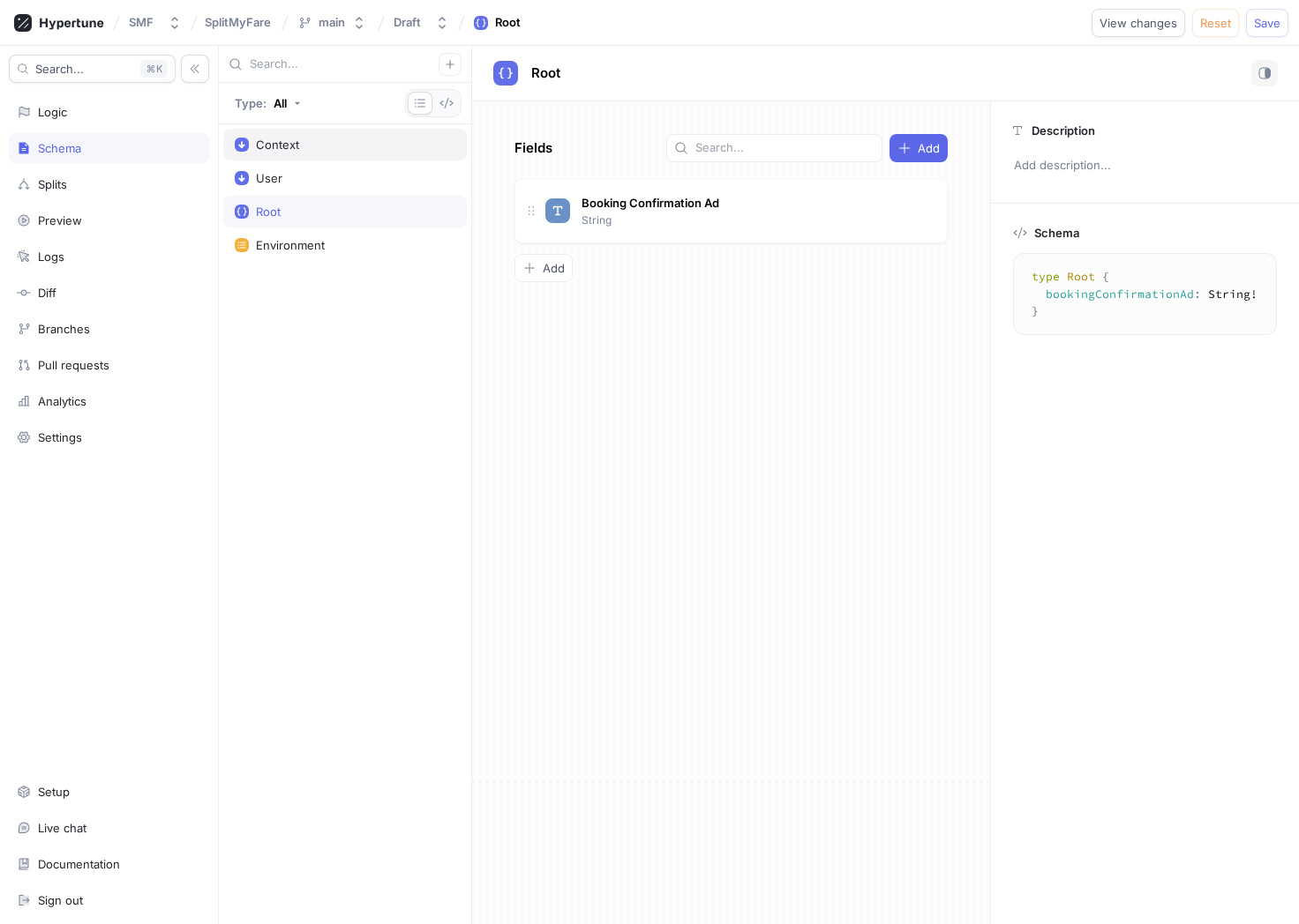
click at [294, 141] on div "Context" at bounding box center [277, 145] width 44 height 14
type textarea "x"
type textarea "input Context { user: User! environment: Environment! }"
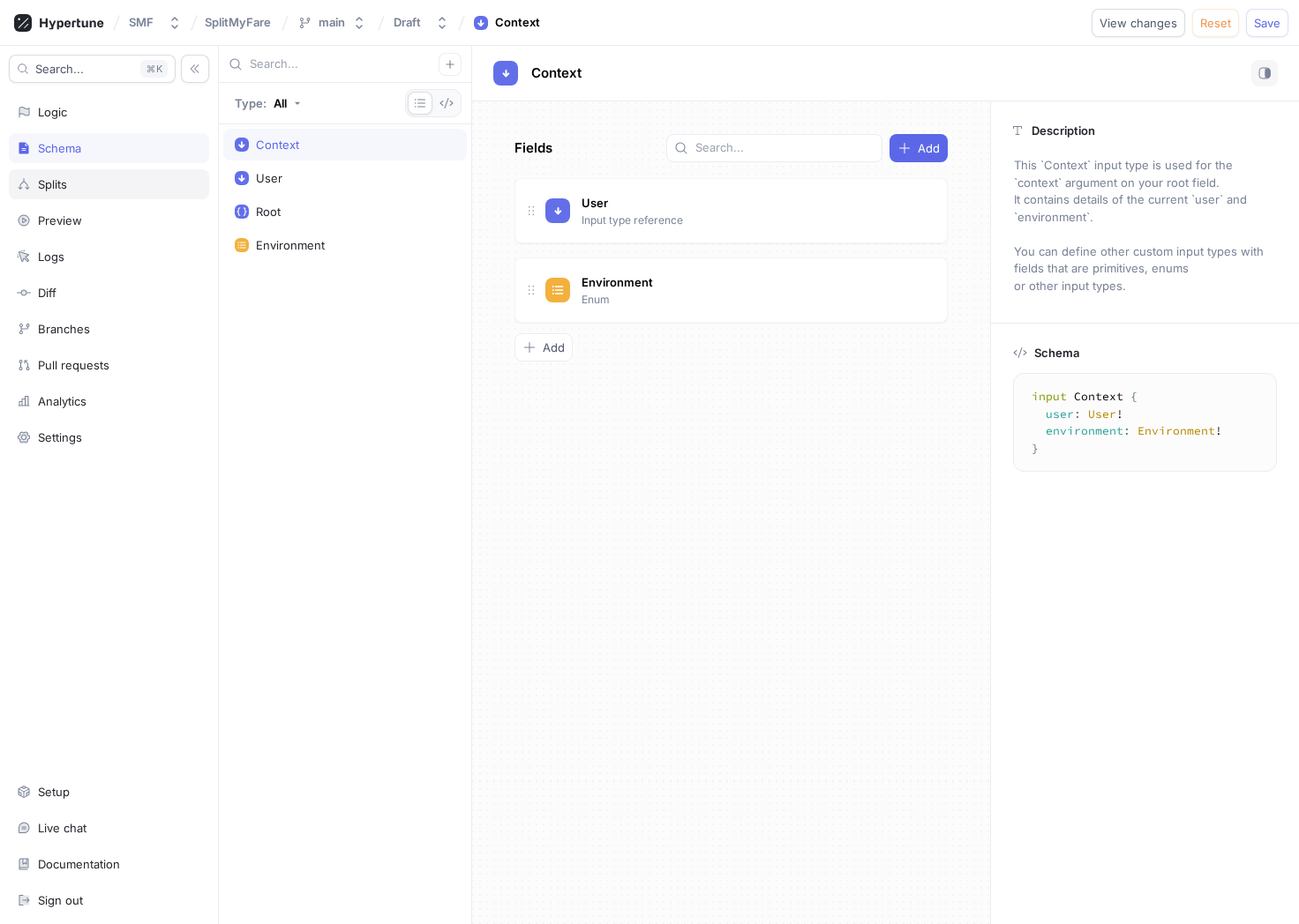
click at [49, 181] on div "Splits" at bounding box center [52, 184] width 29 height 14
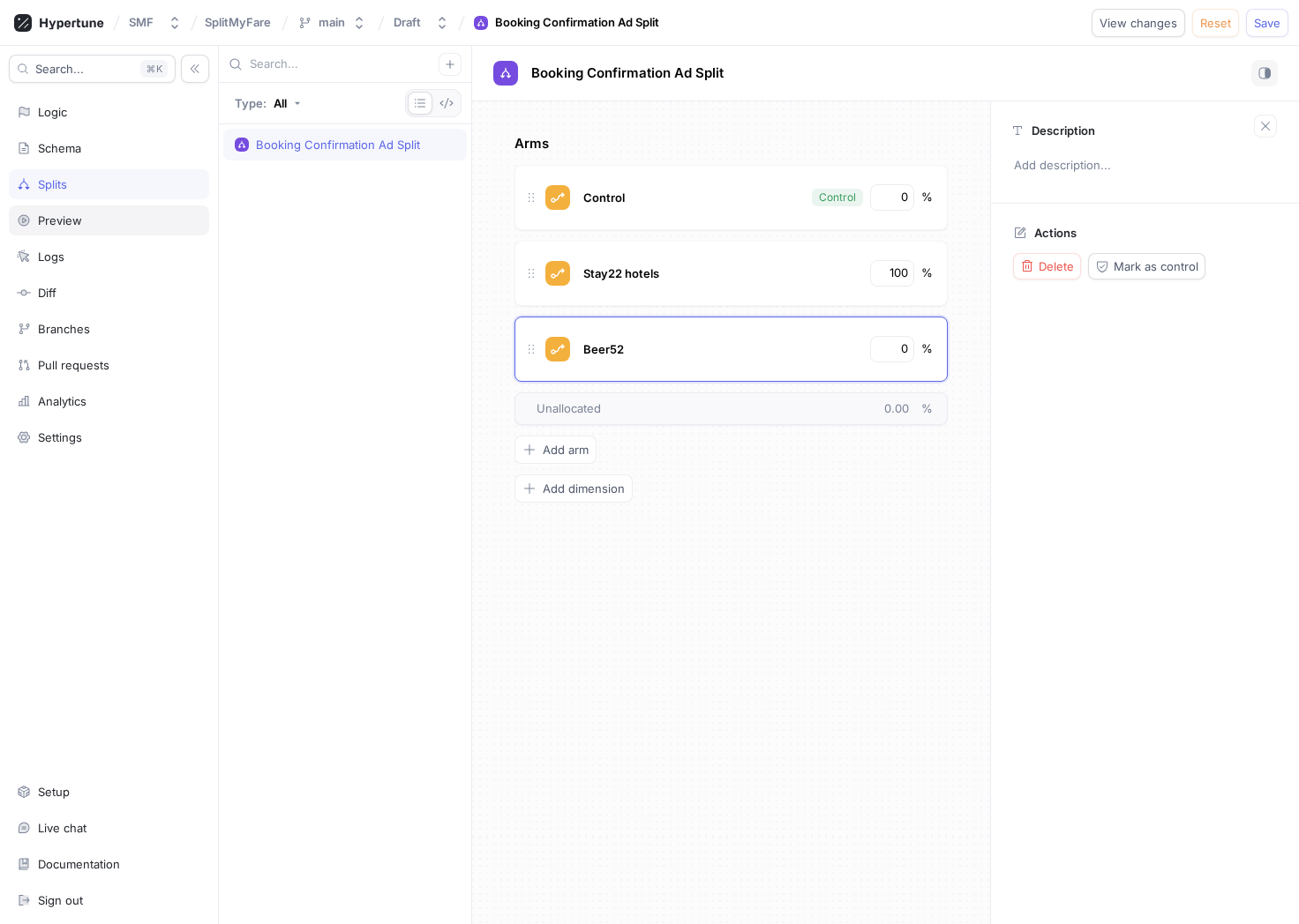
click at [68, 223] on div "Preview" at bounding box center [59, 220] width 45 height 14
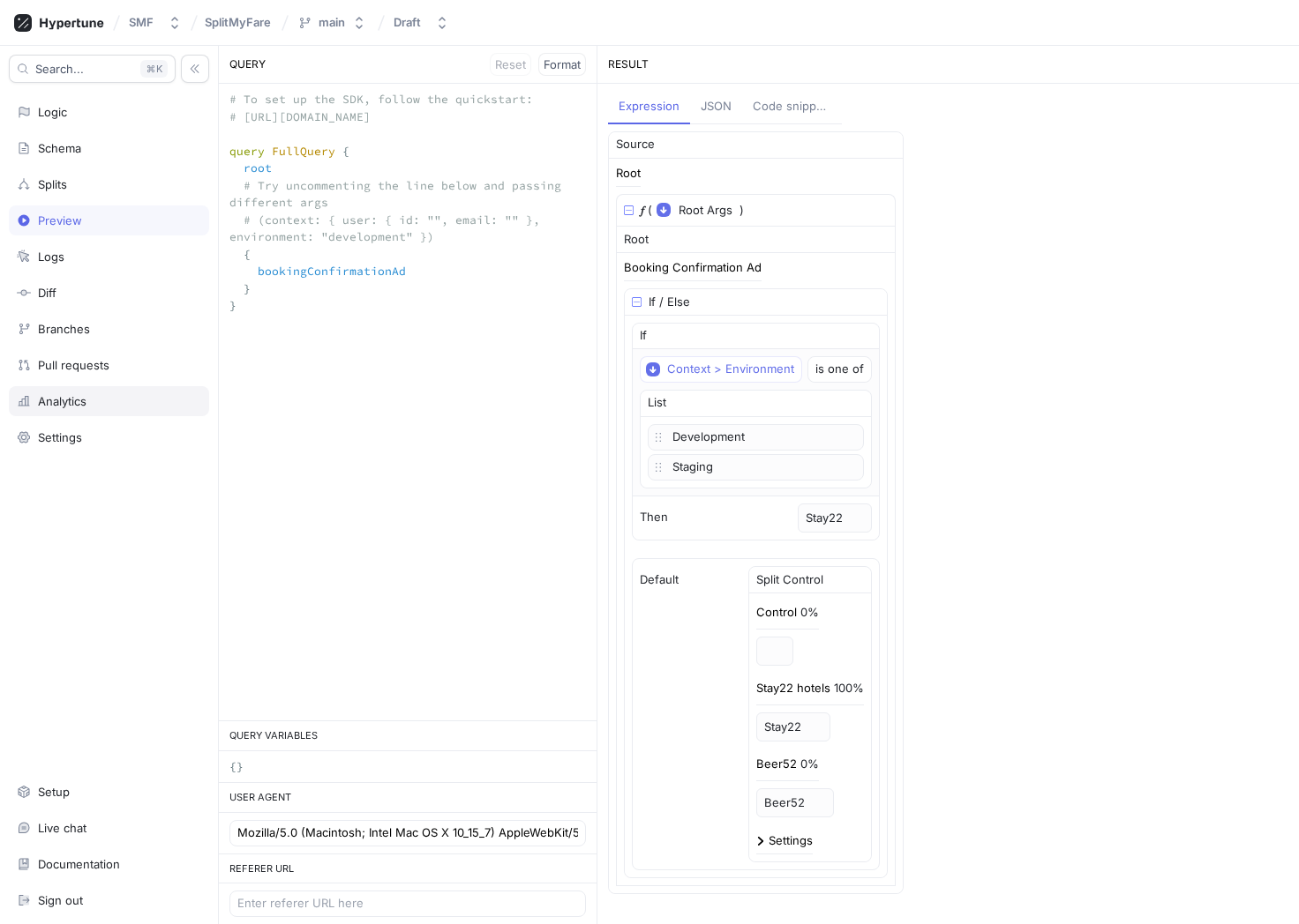
click at [86, 401] on div "Analytics" at bounding box center [61, 401] width 49 height 14
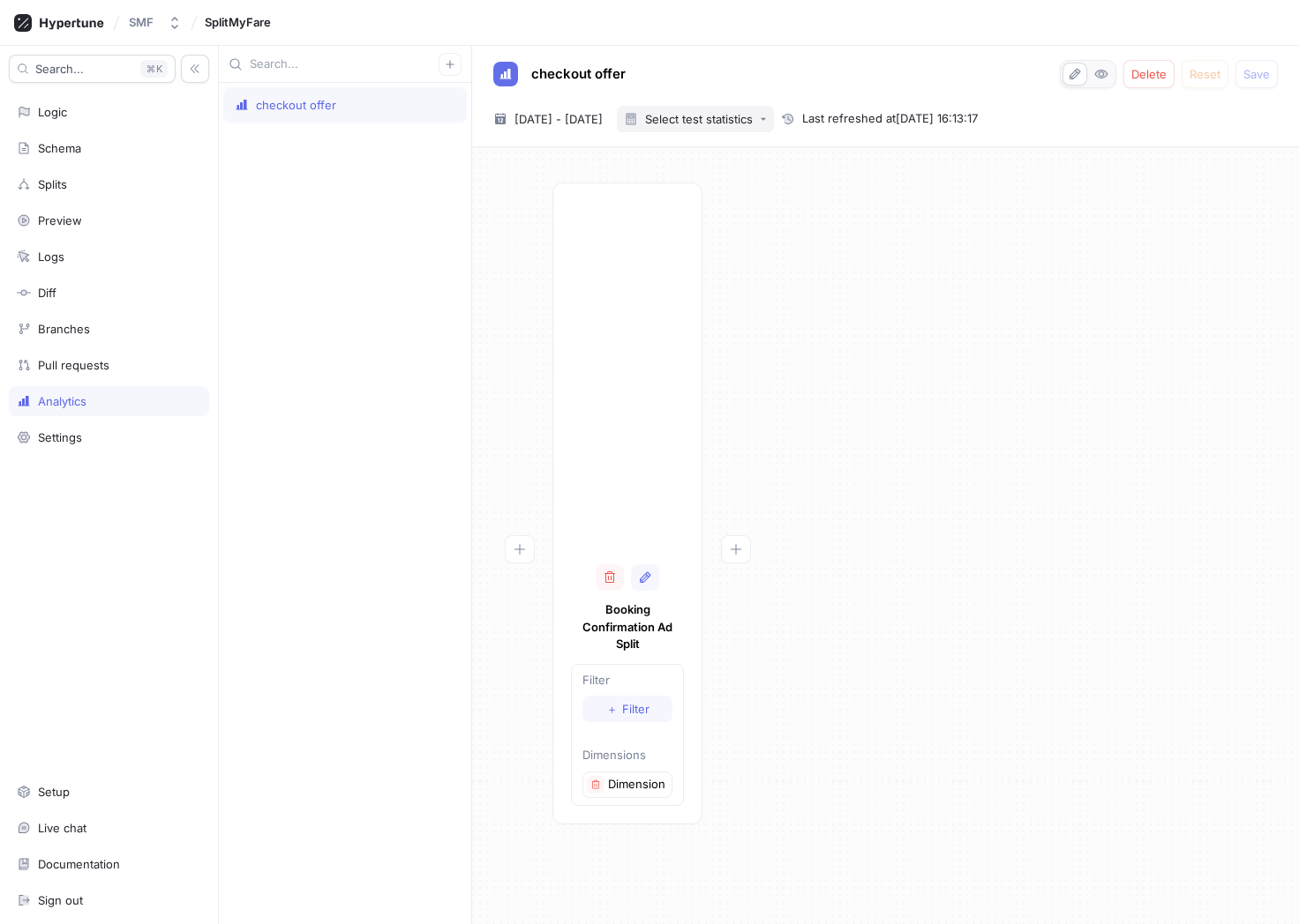
click at [753, 120] on div "Select test statistics" at bounding box center [699, 120] width 108 height 12
click at [753, 119] on div "Select test statistics" at bounding box center [699, 120] width 108 height 12
click at [65, 141] on div "Schema" at bounding box center [59, 148] width 44 height 14
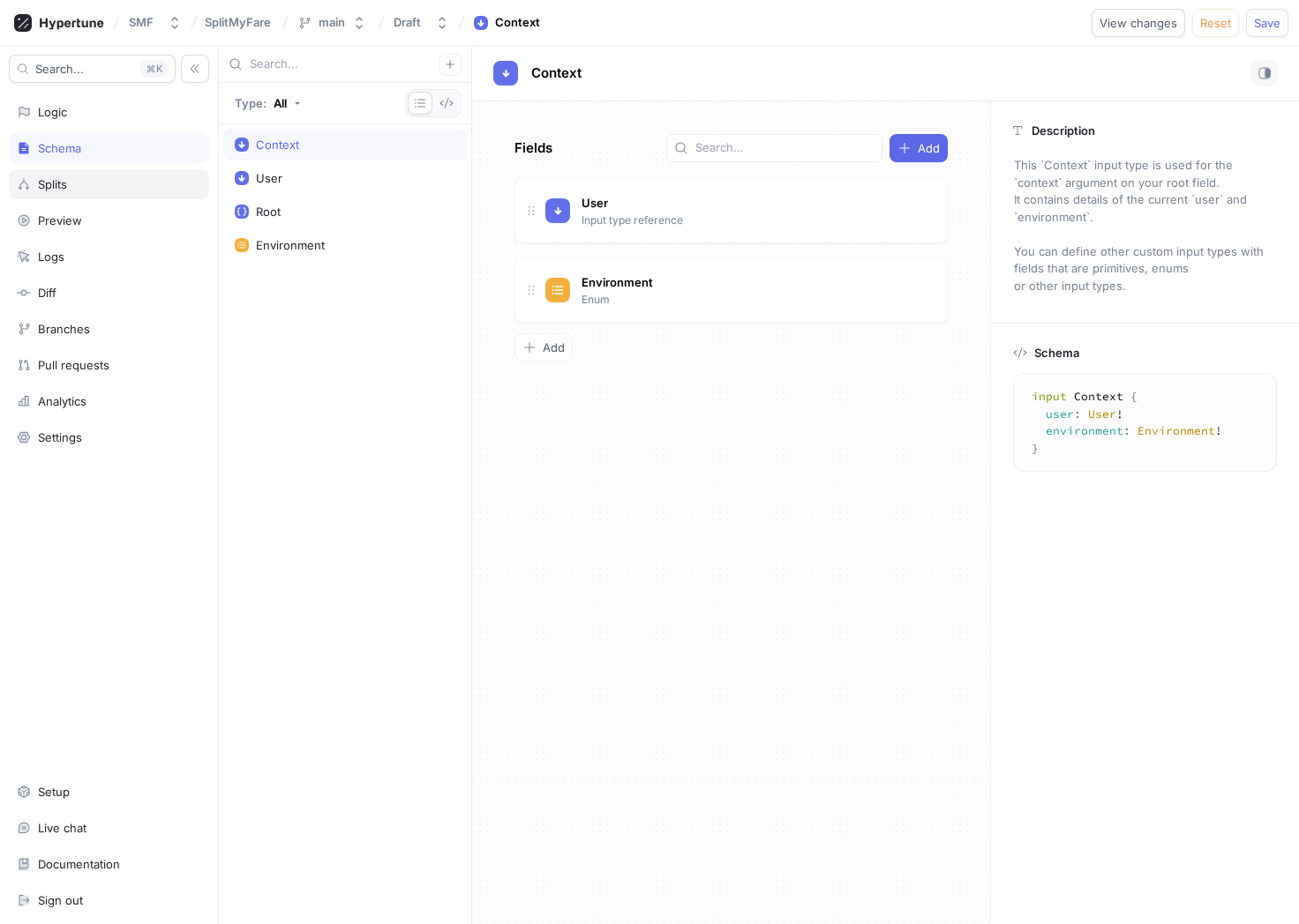
click at [66, 191] on div "Splits" at bounding box center [109, 184] width 200 height 30
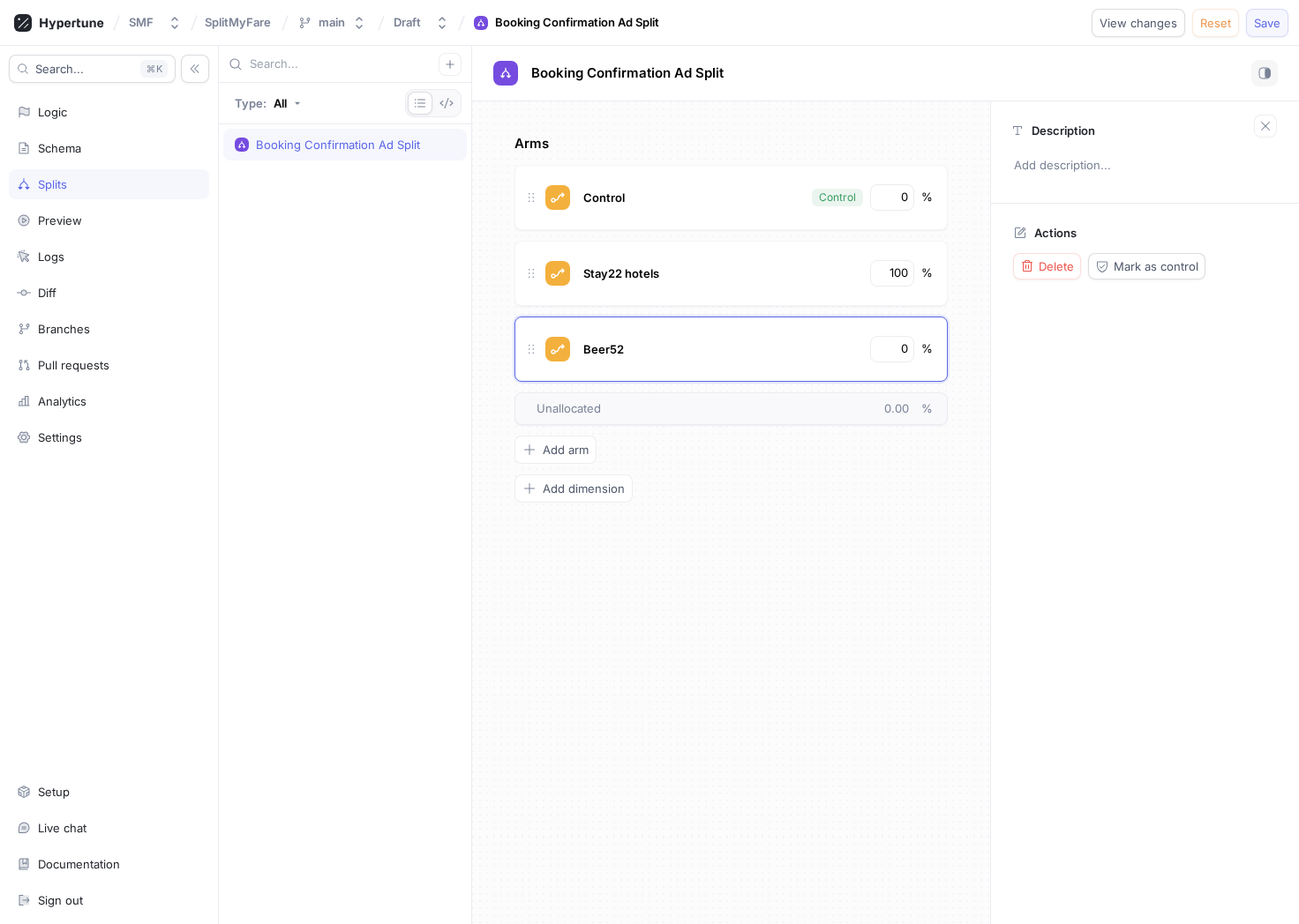
click at [1045, 25] on span "Save" at bounding box center [1266, 23] width 27 height 11
type textarea "x"
